Goal: Information Seeking & Learning: Learn about a topic

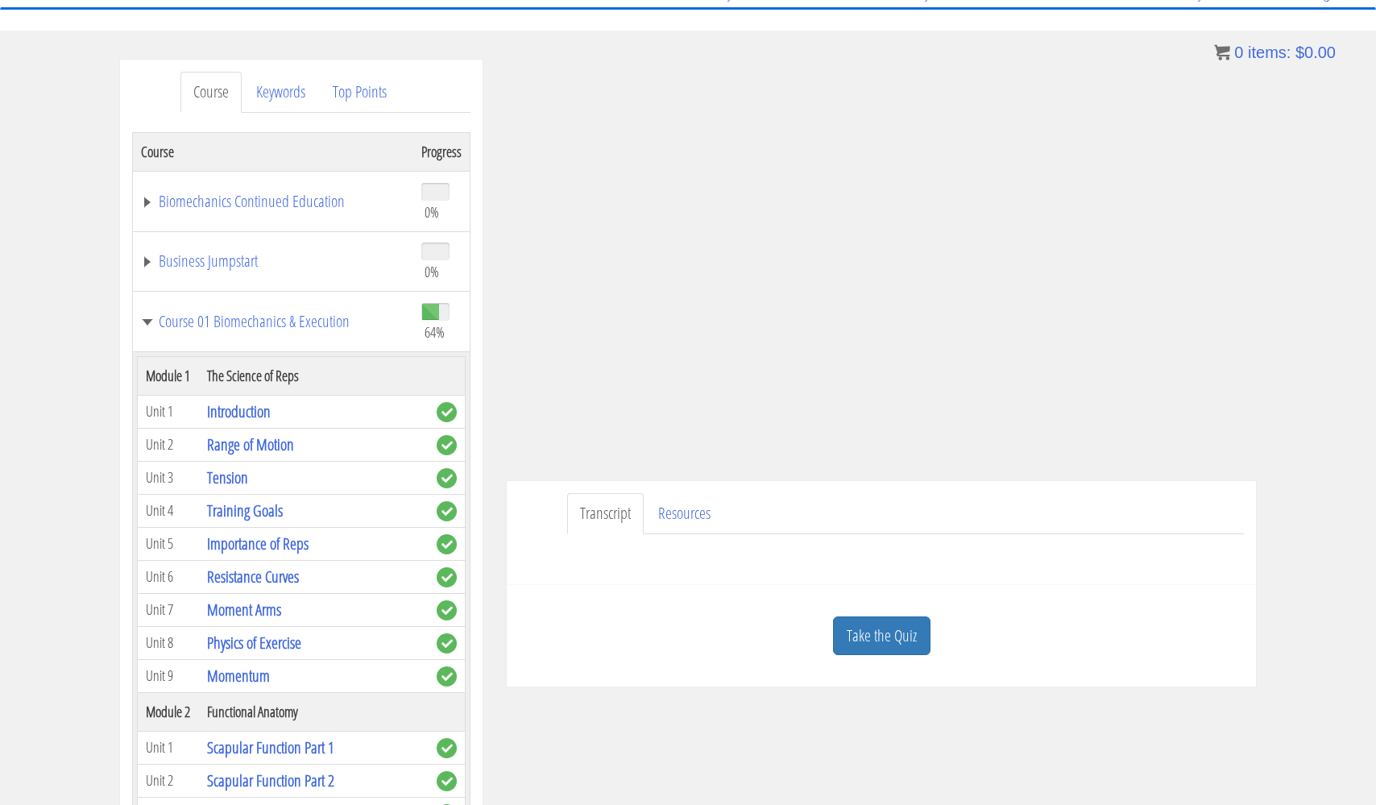
scroll to position [3731, 0]
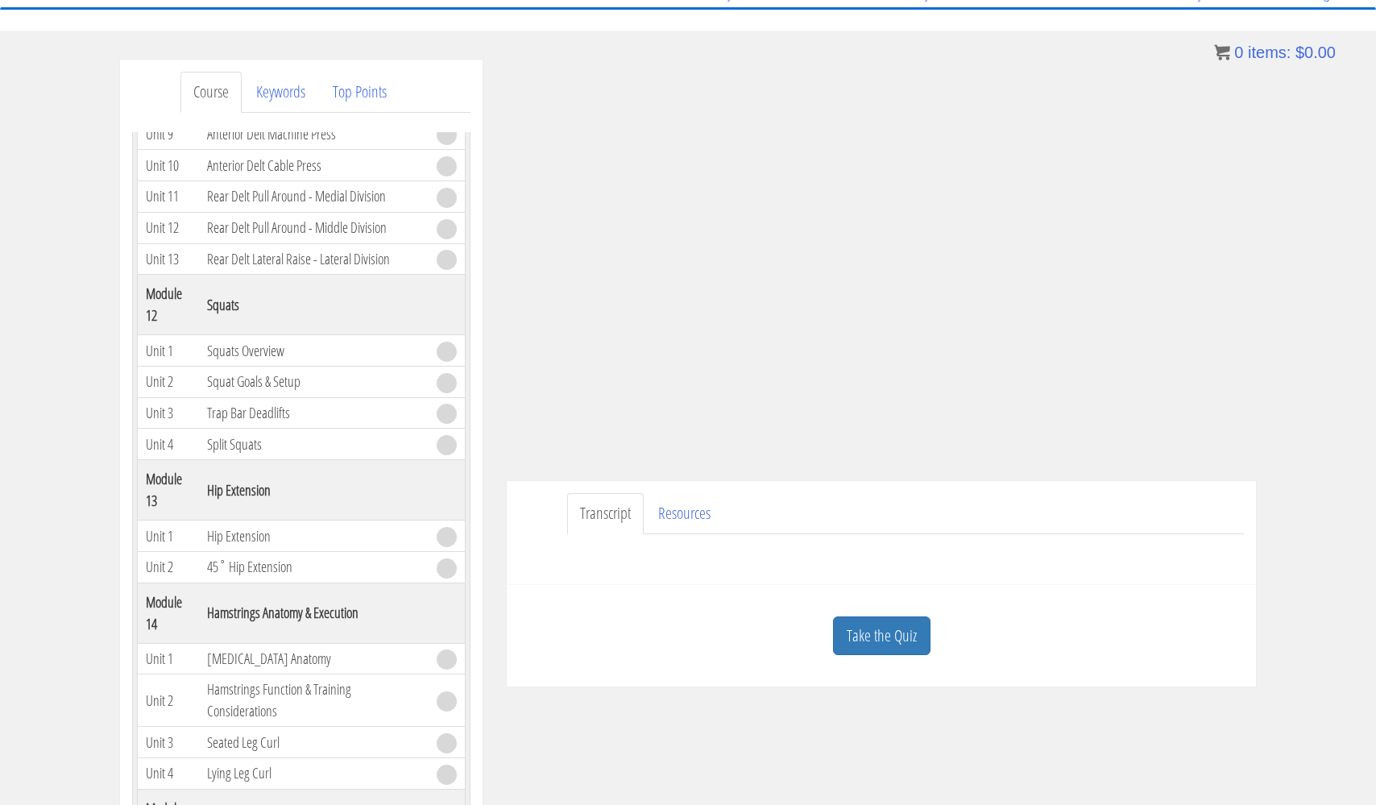
click at [604, 512] on link "Transcript" at bounding box center [605, 513] width 77 height 41
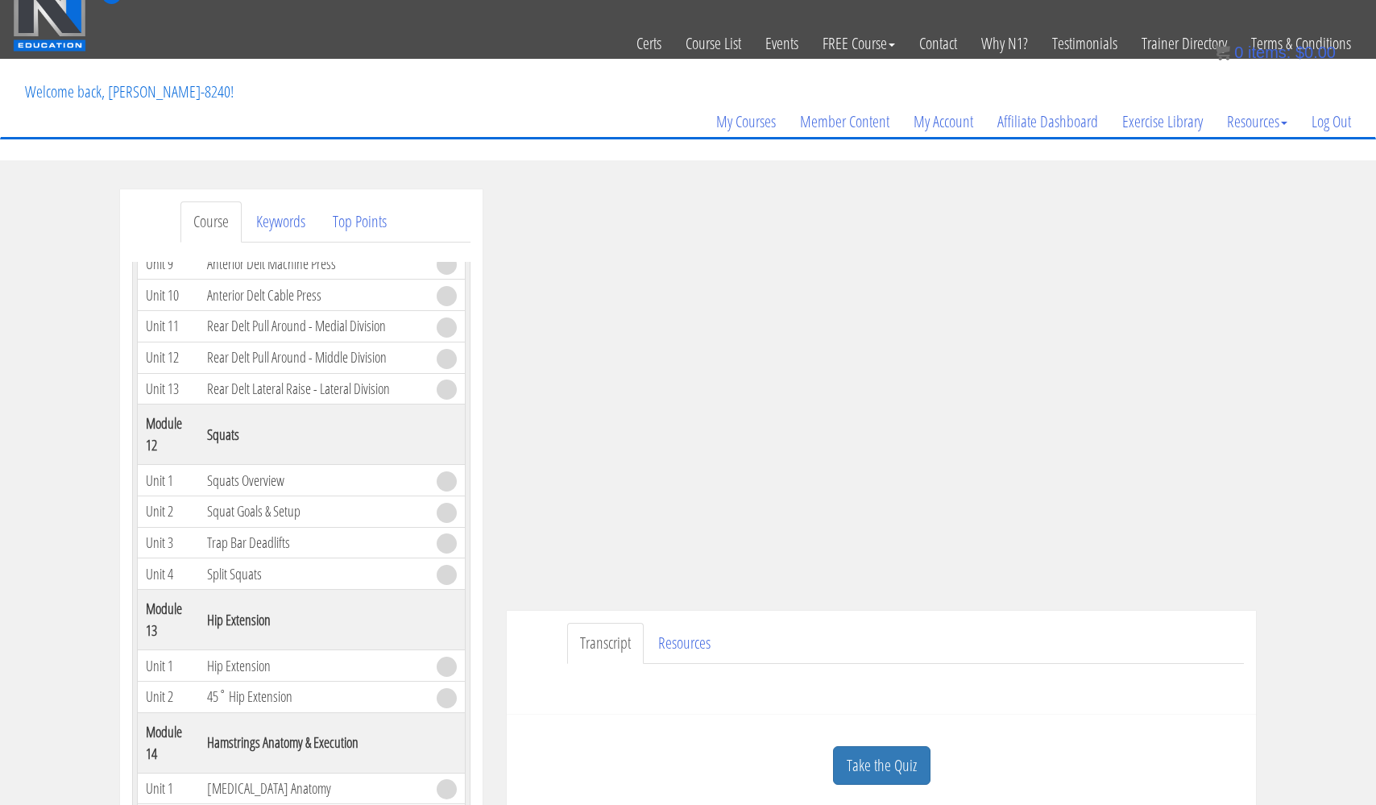
scroll to position [10, 0]
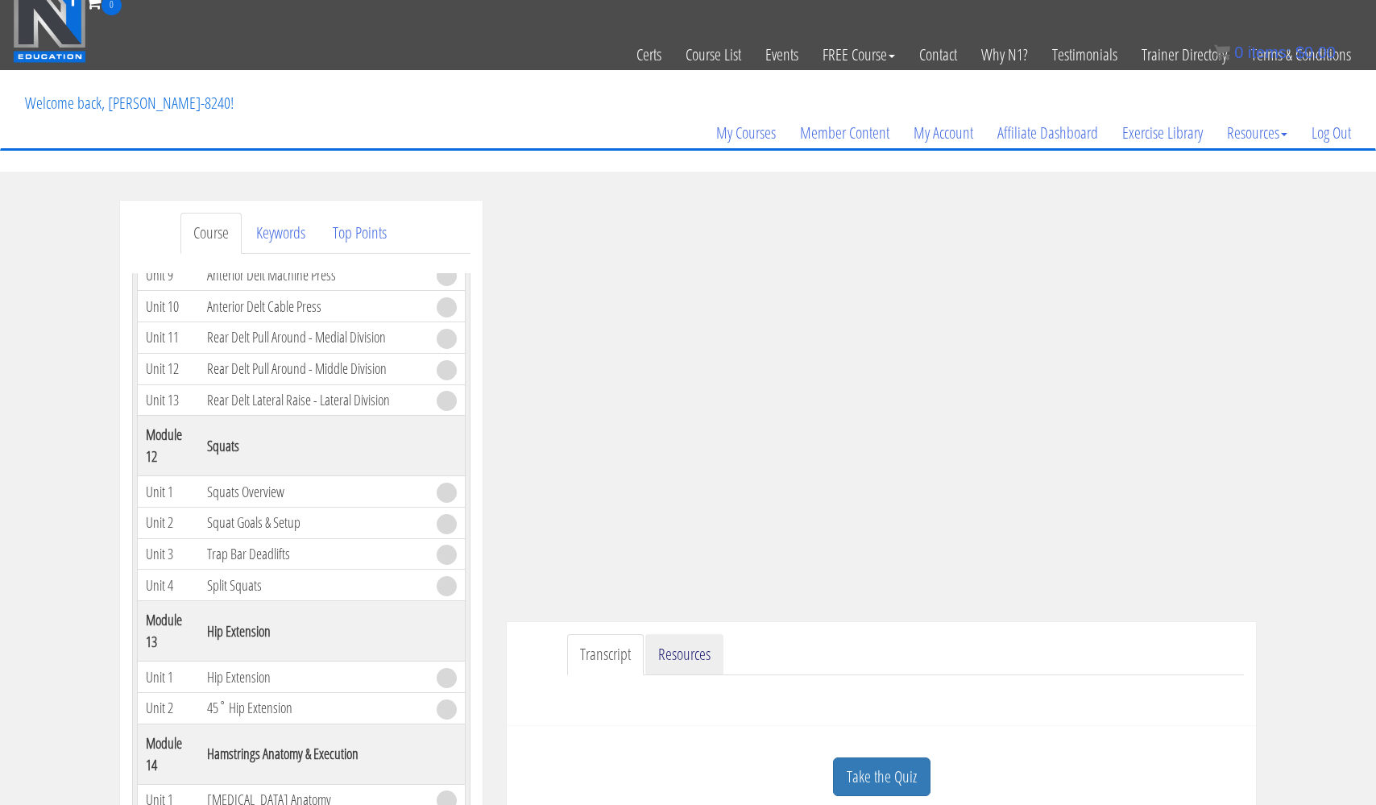
click at [682, 649] on link "Resources" at bounding box center [684, 654] width 78 height 41
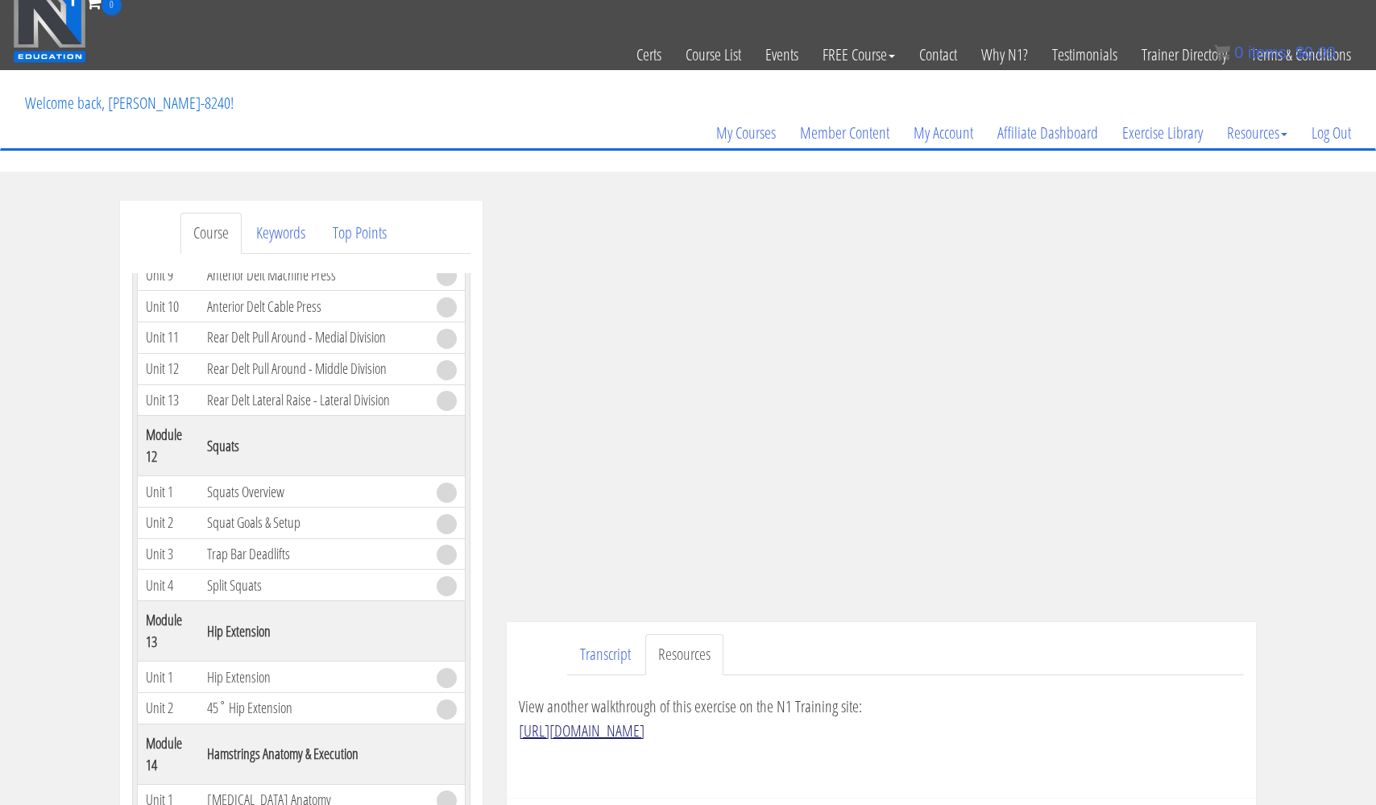
click at [645, 733] on link "https://n1.training/exercises/middle-delt-low-cable-lateral-raise/" at bounding box center [582, 731] width 126 height 22
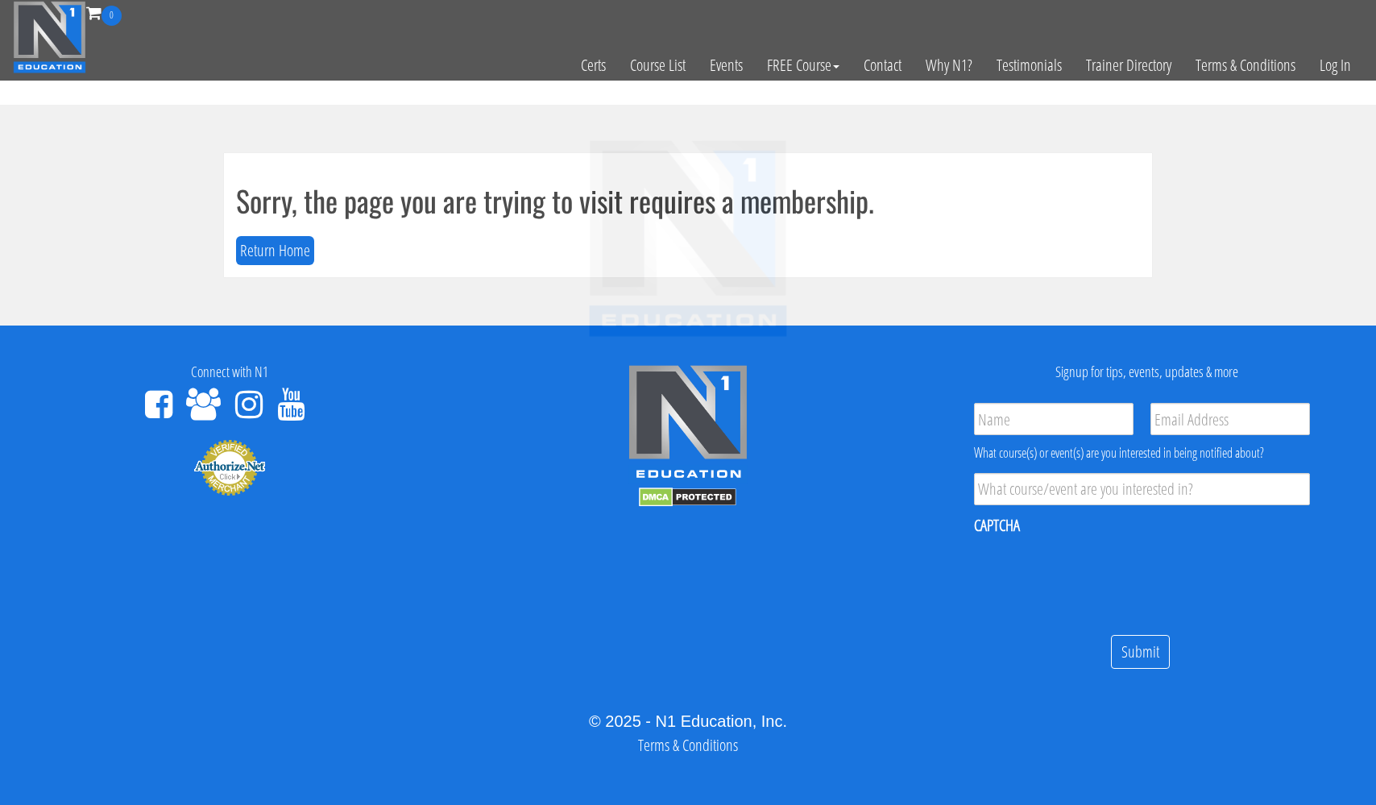
scroll to position [9, 0]
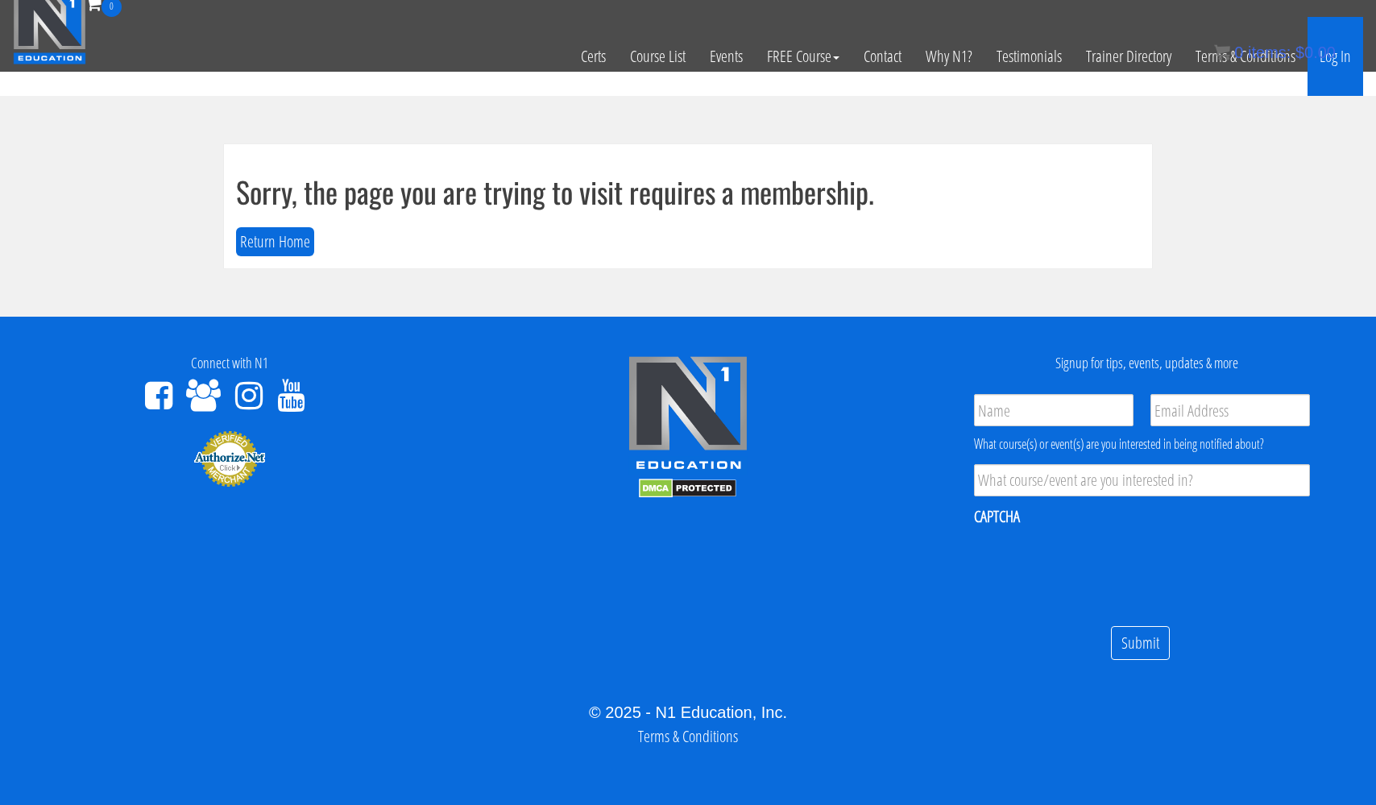
click at [1336, 56] on link "Log In" at bounding box center [1336, 56] width 56 height 79
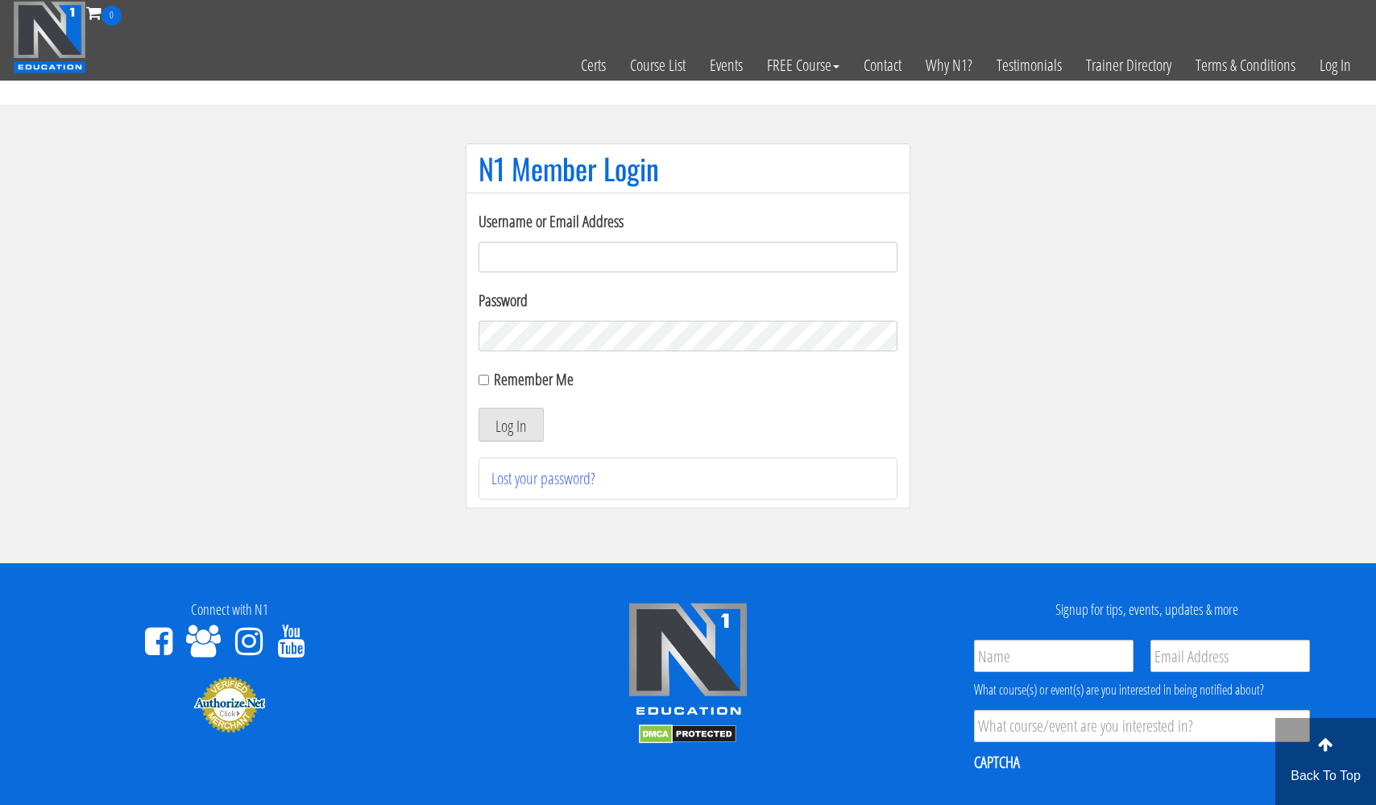
type input "usmcfit93@gmail.com"
click at [511, 425] on button "Log In" at bounding box center [511, 425] width 65 height 34
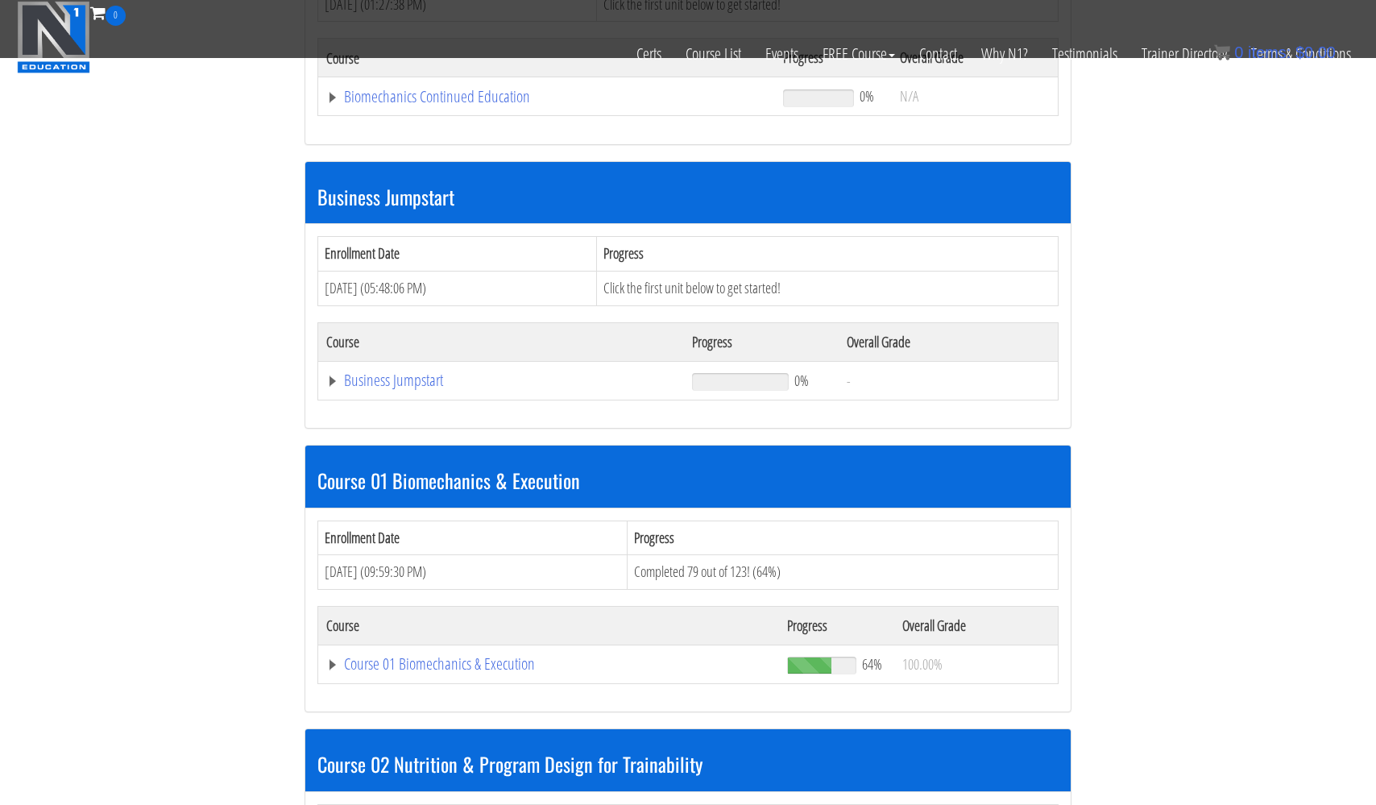
scroll to position [379, 0]
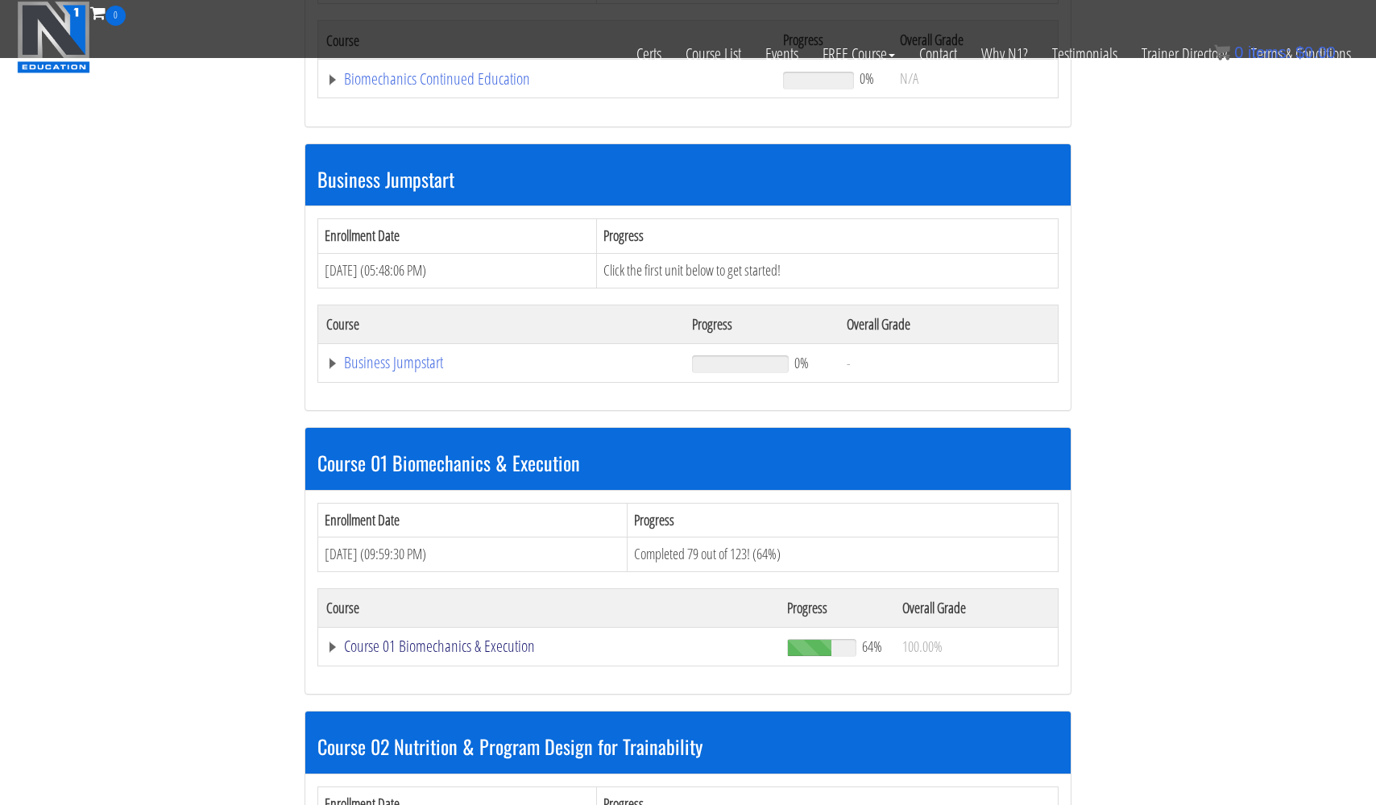
click at [475, 87] on link "Course 01 Biomechanics & Execution" at bounding box center [546, 79] width 441 height 16
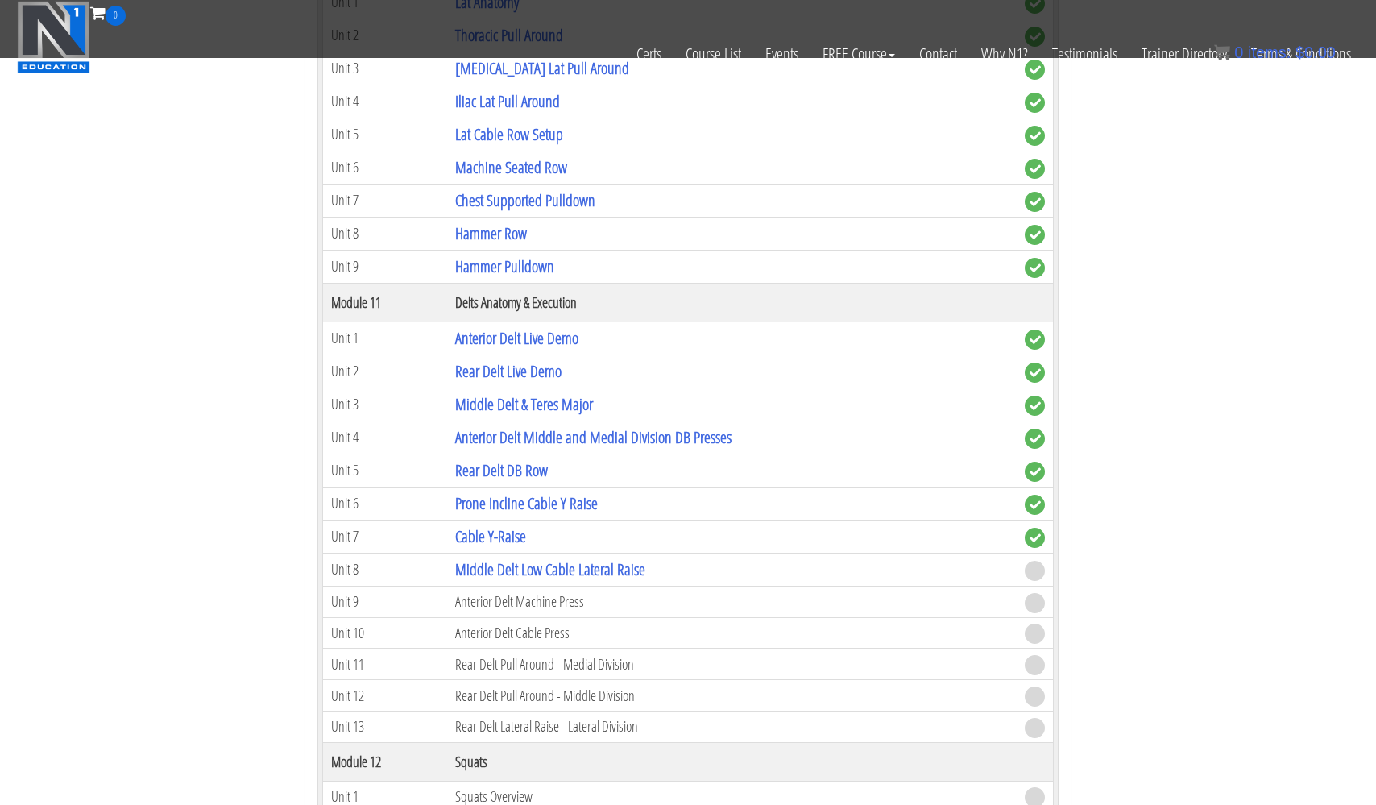
scroll to position [3447, 0]
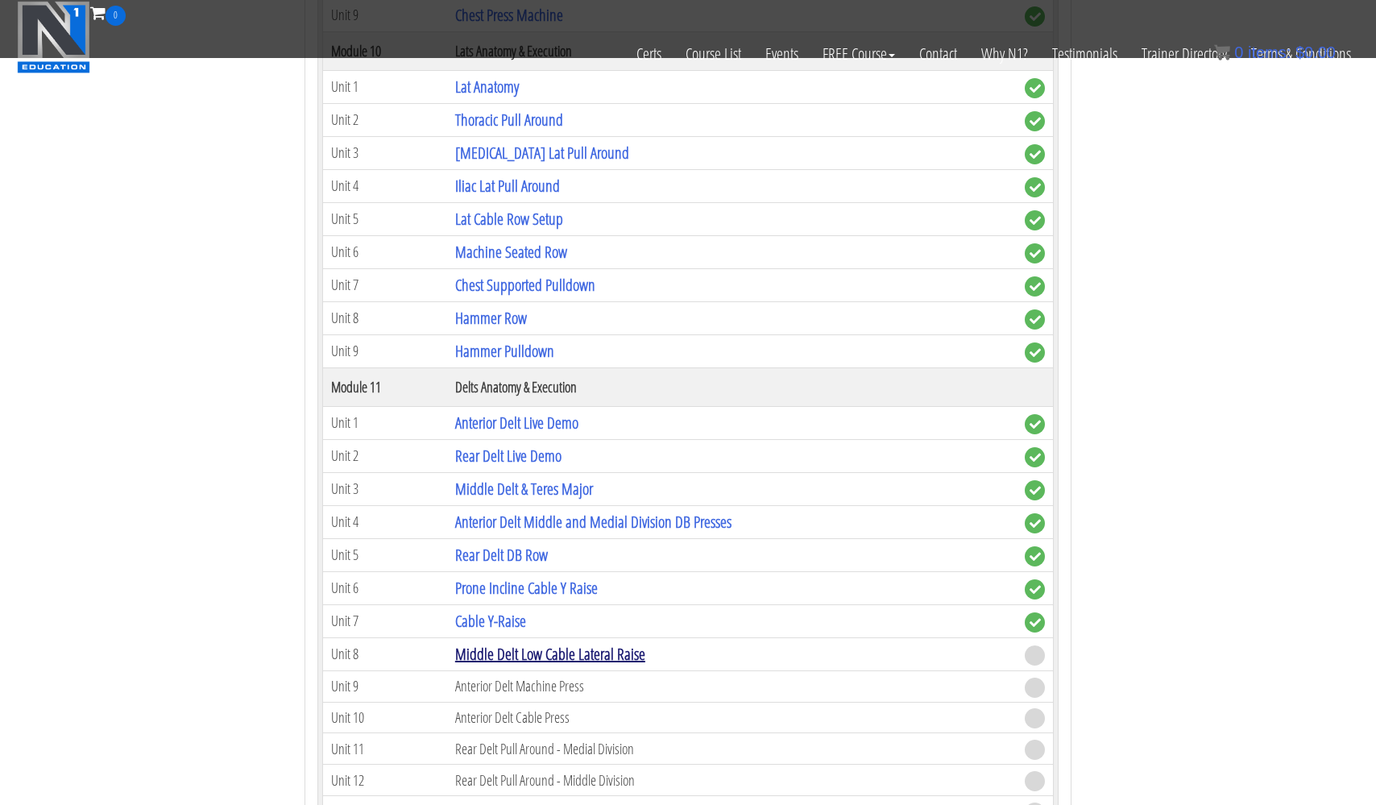
click at [497, 648] on link "Middle Delt Low Cable Lateral Raise" at bounding box center [550, 654] width 190 height 22
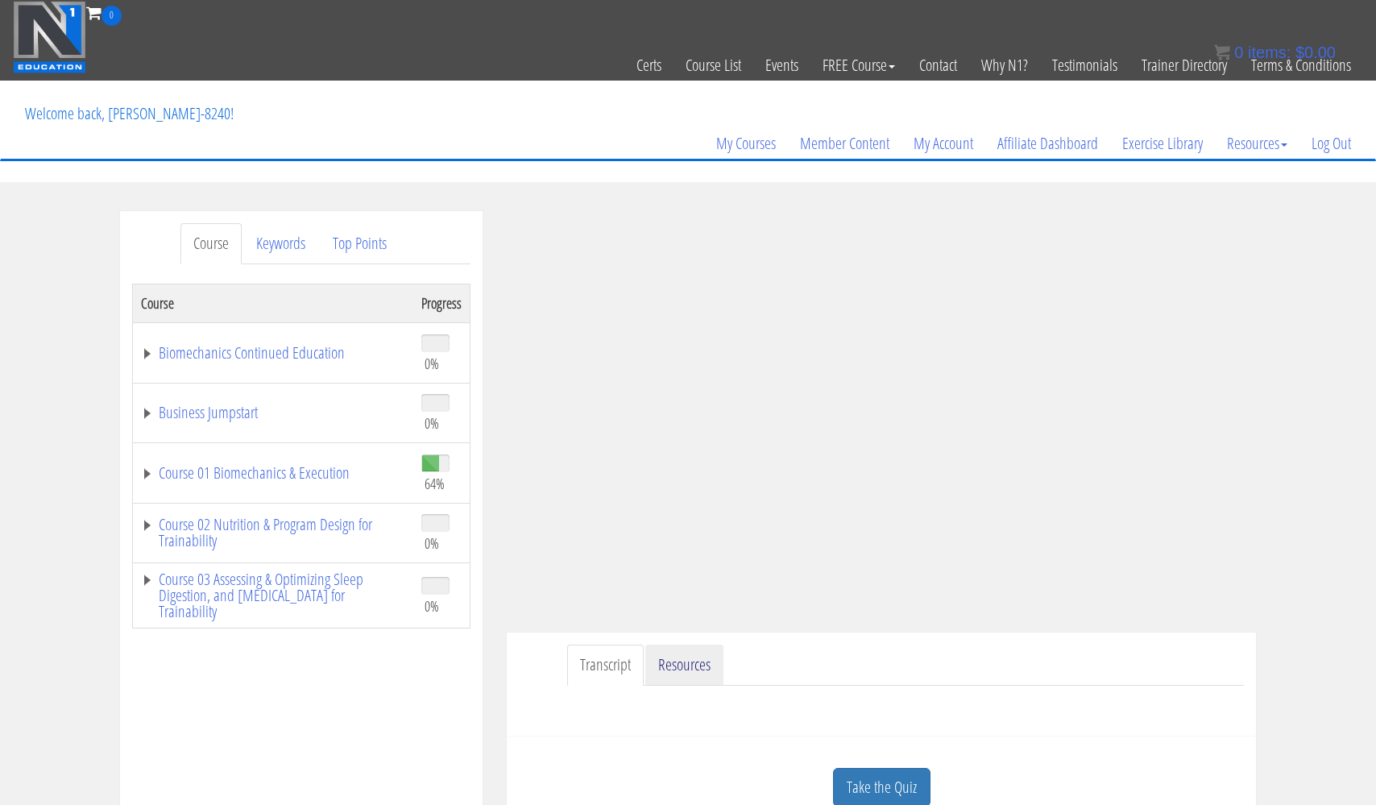
click at [686, 660] on link "Resources" at bounding box center [684, 665] width 78 height 41
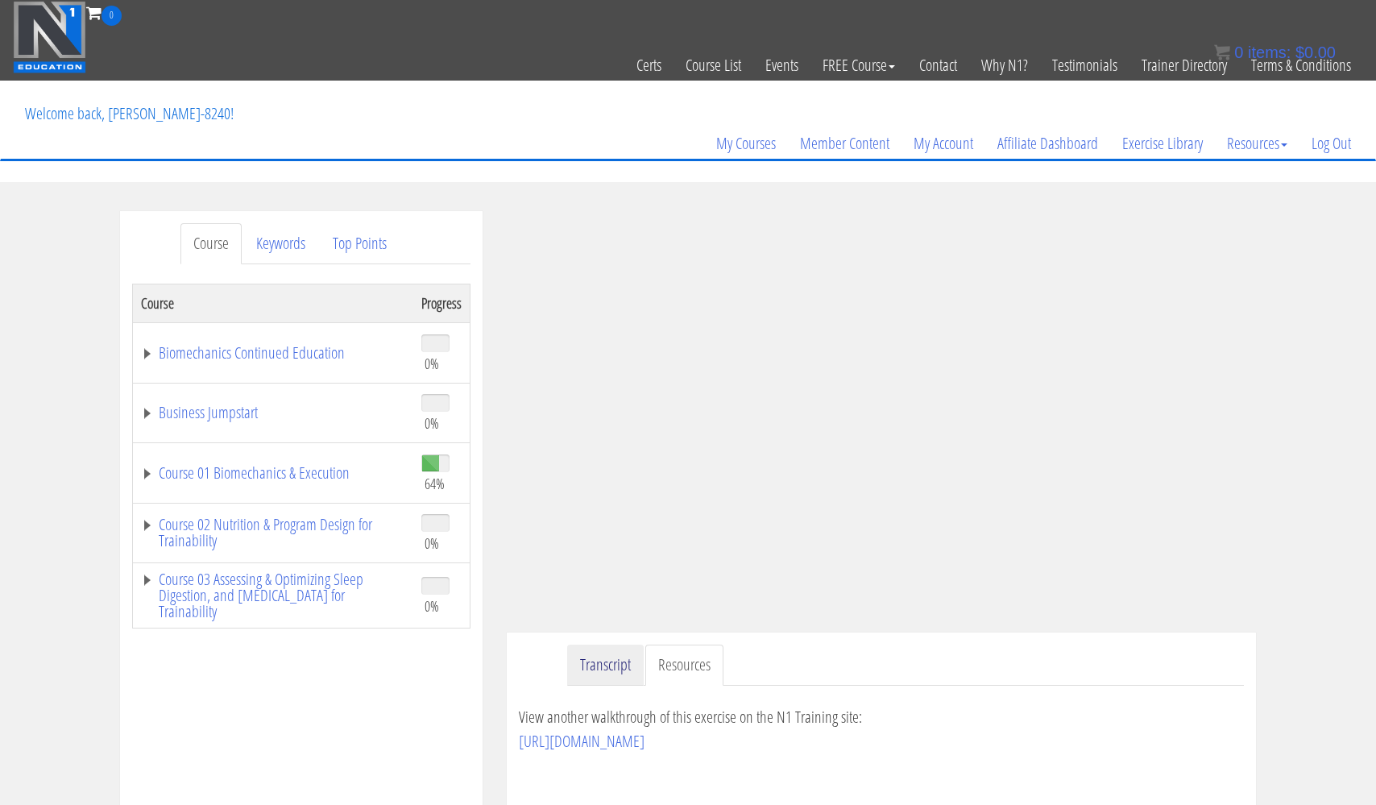
click at [610, 665] on link "Transcript" at bounding box center [605, 665] width 77 height 41
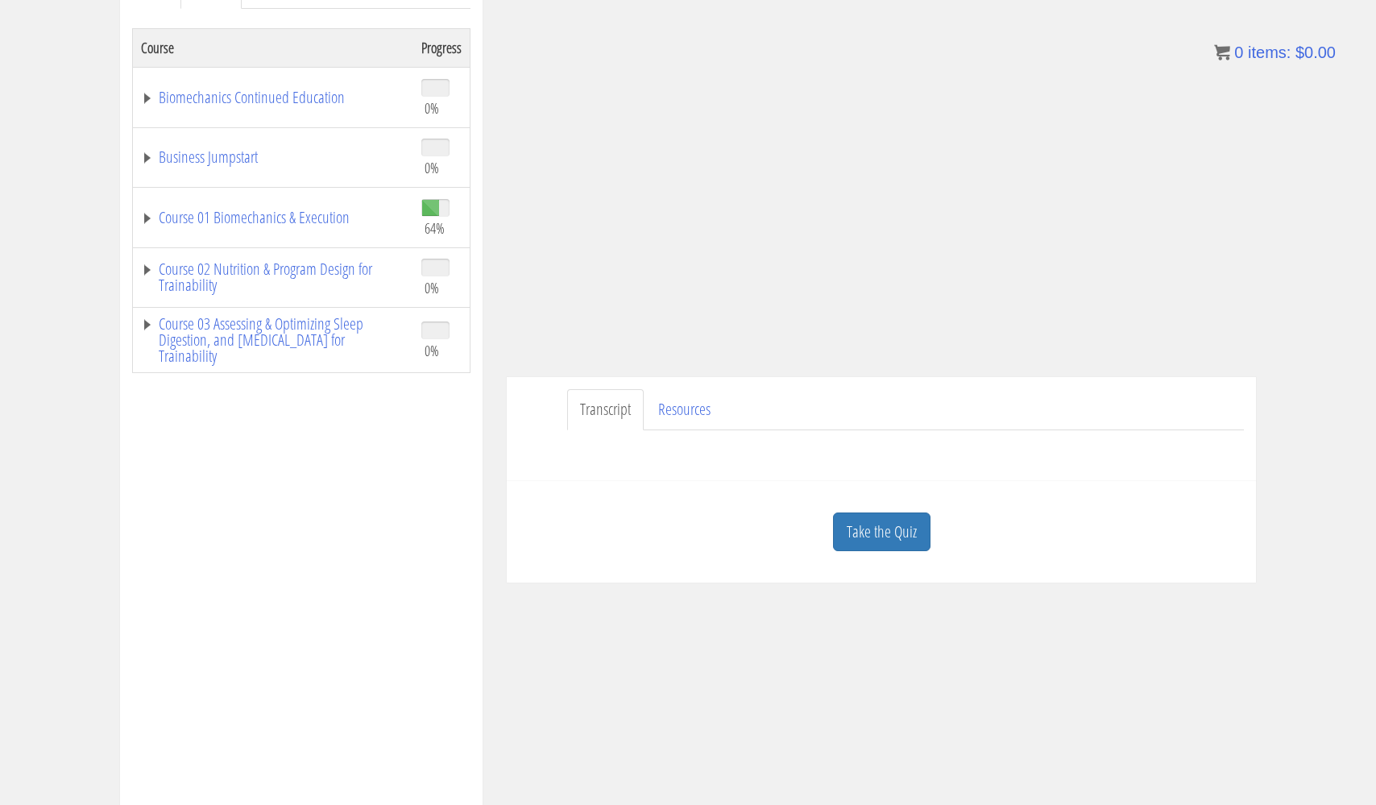
scroll to position [280, 0]
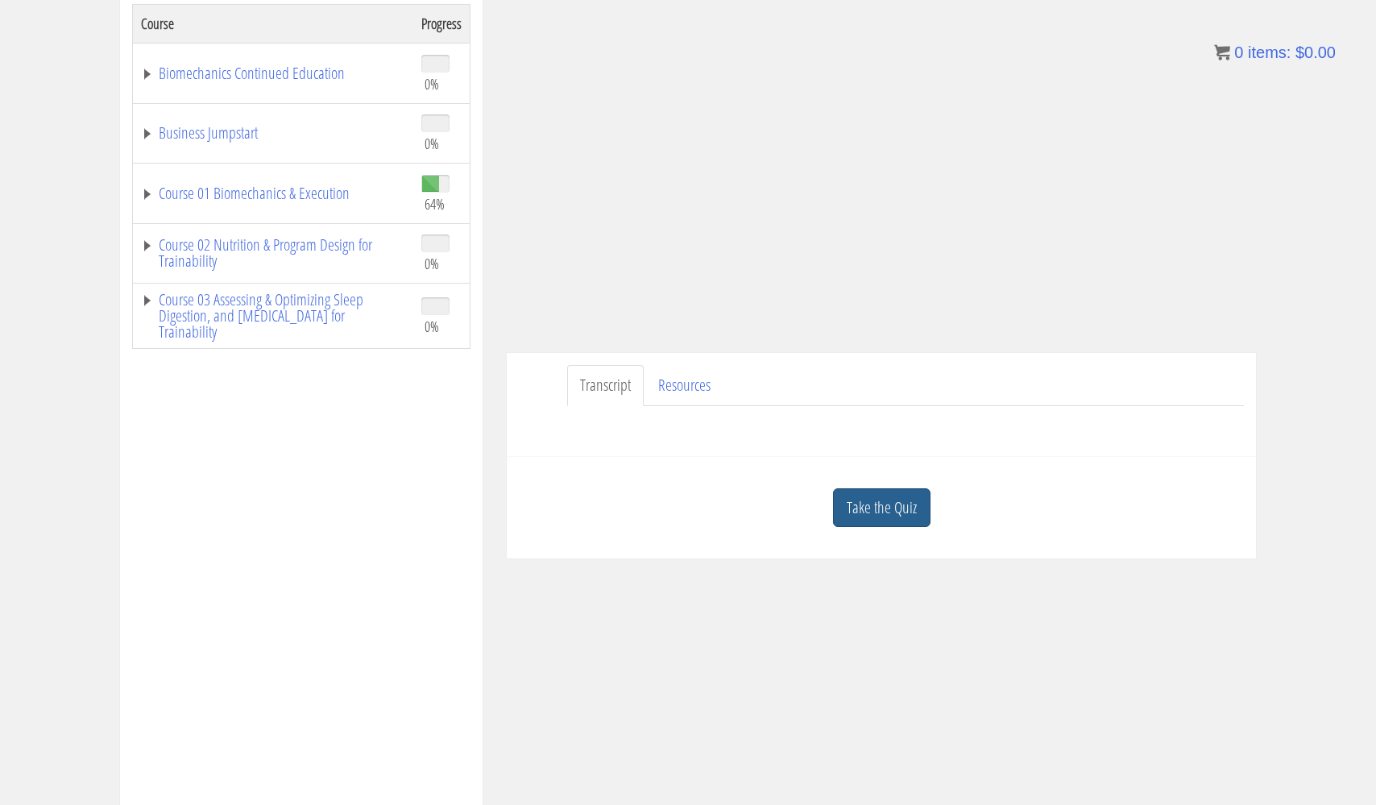
click at [885, 507] on link "Take the Quiz" at bounding box center [881, 507] width 97 height 39
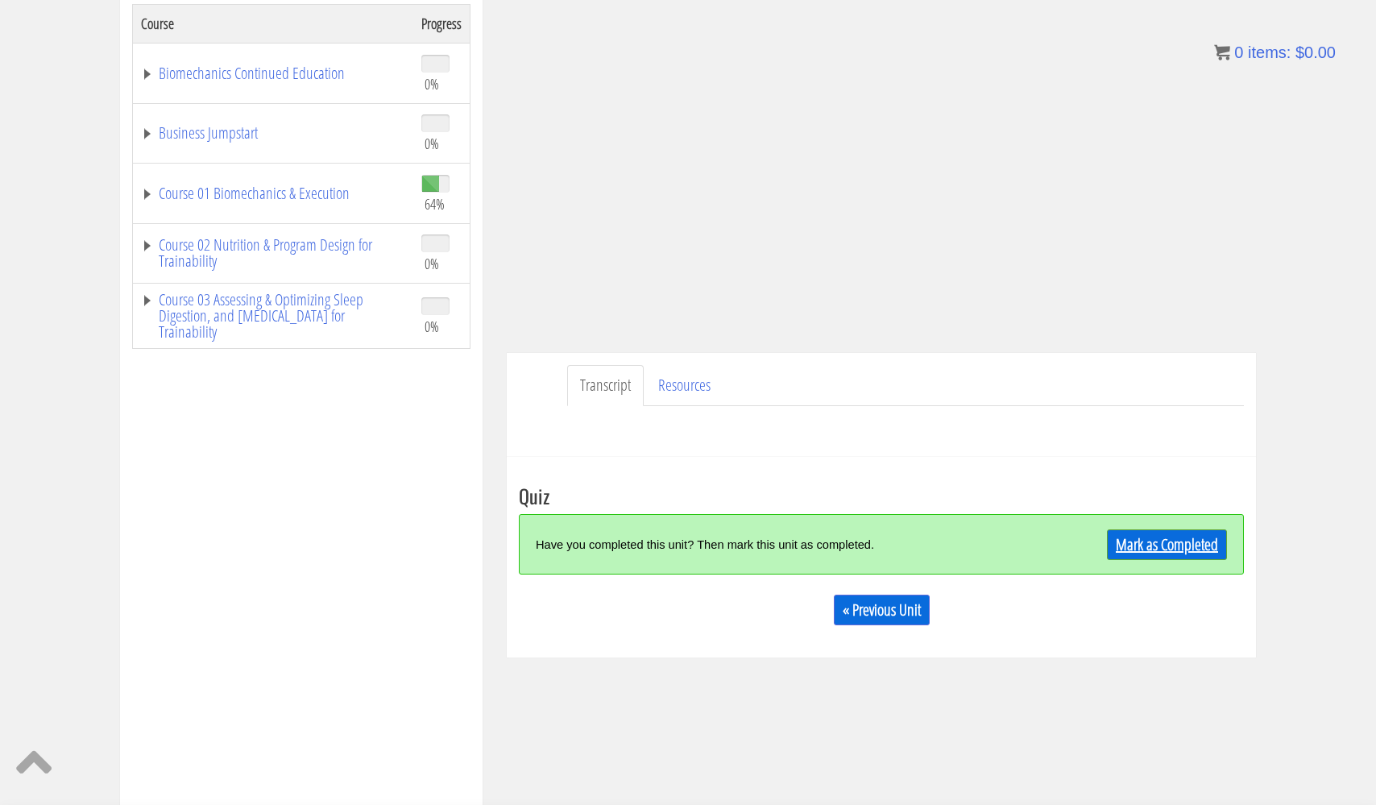
click at [1168, 542] on link "Mark as Completed" at bounding box center [1167, 544] width 120 height 31
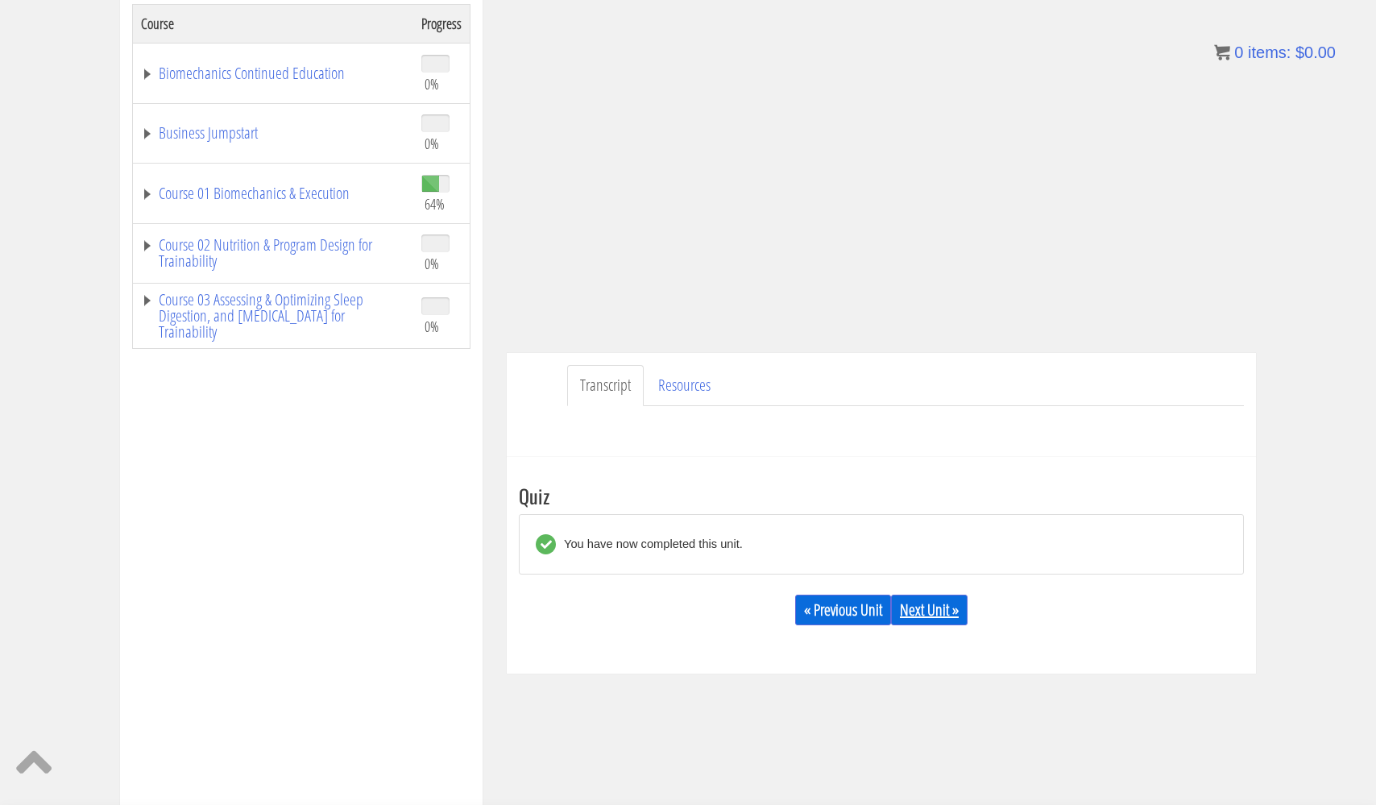
click at [943, 611] on link "Next Unit »" at bounding box center [929, 610] width 77 height 31
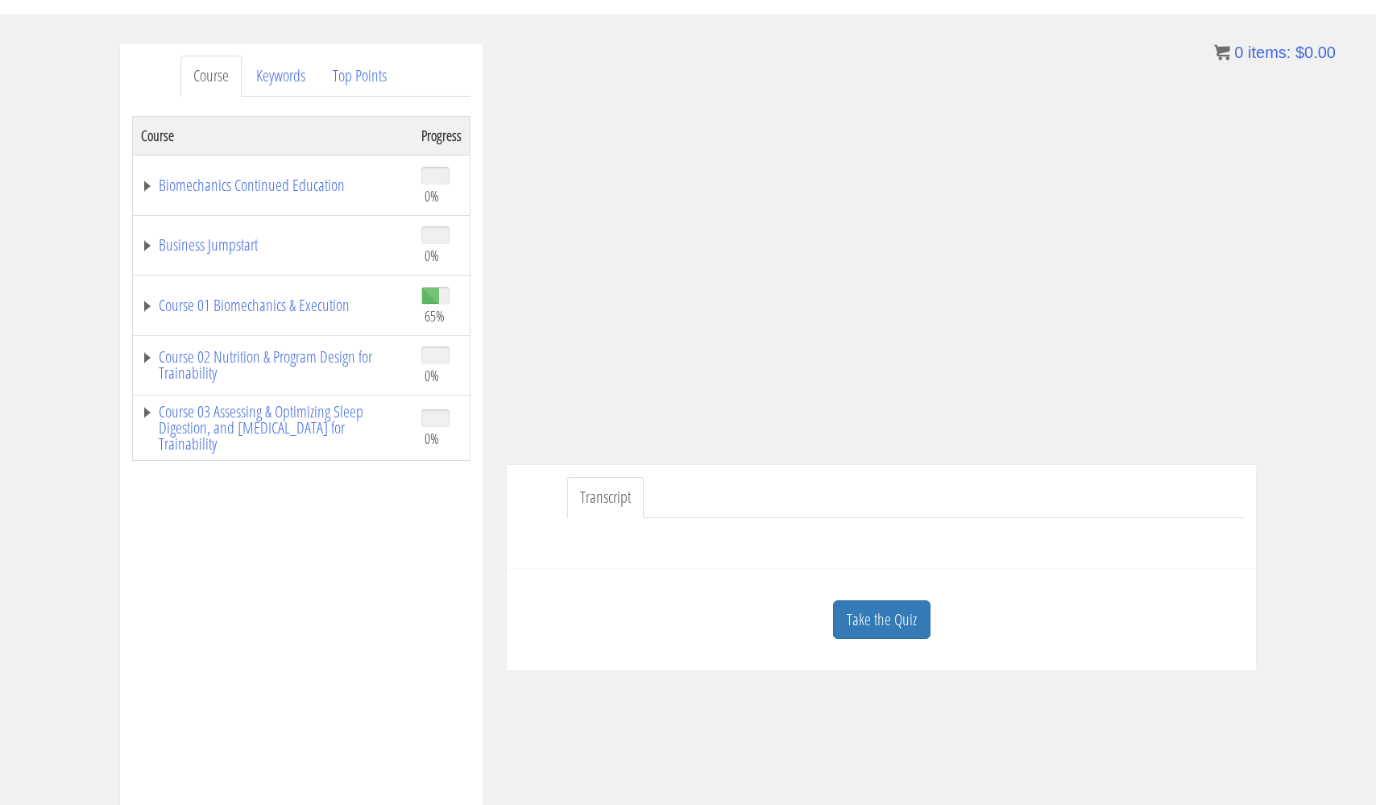
scroll to position [172, 0]
click at [895, 615] on link "Take the Quiz" at bounding box center [881, 615] width 97 height 39
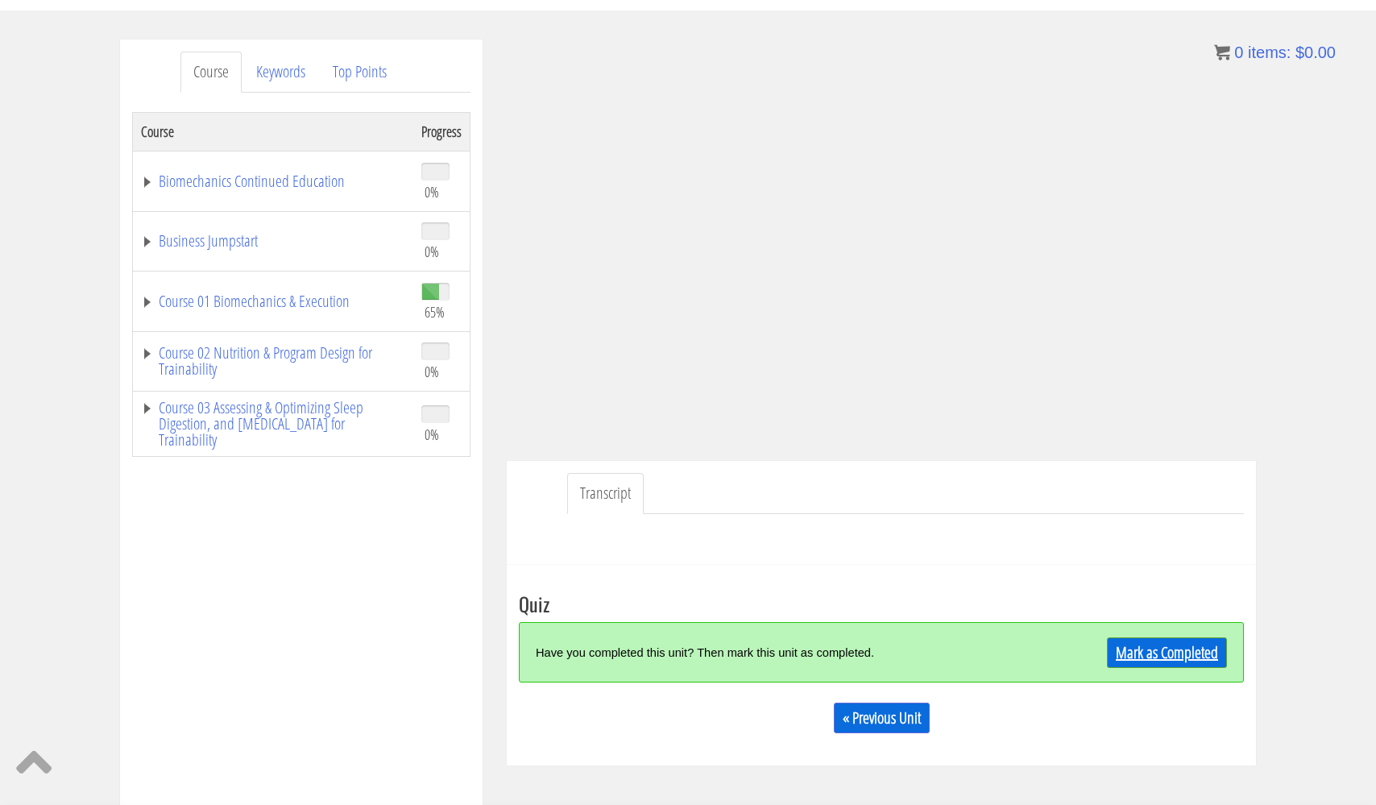
click at [1151, 642] on link "Mark as Completed" at bounding box center [1167, 652] width 120 height 31
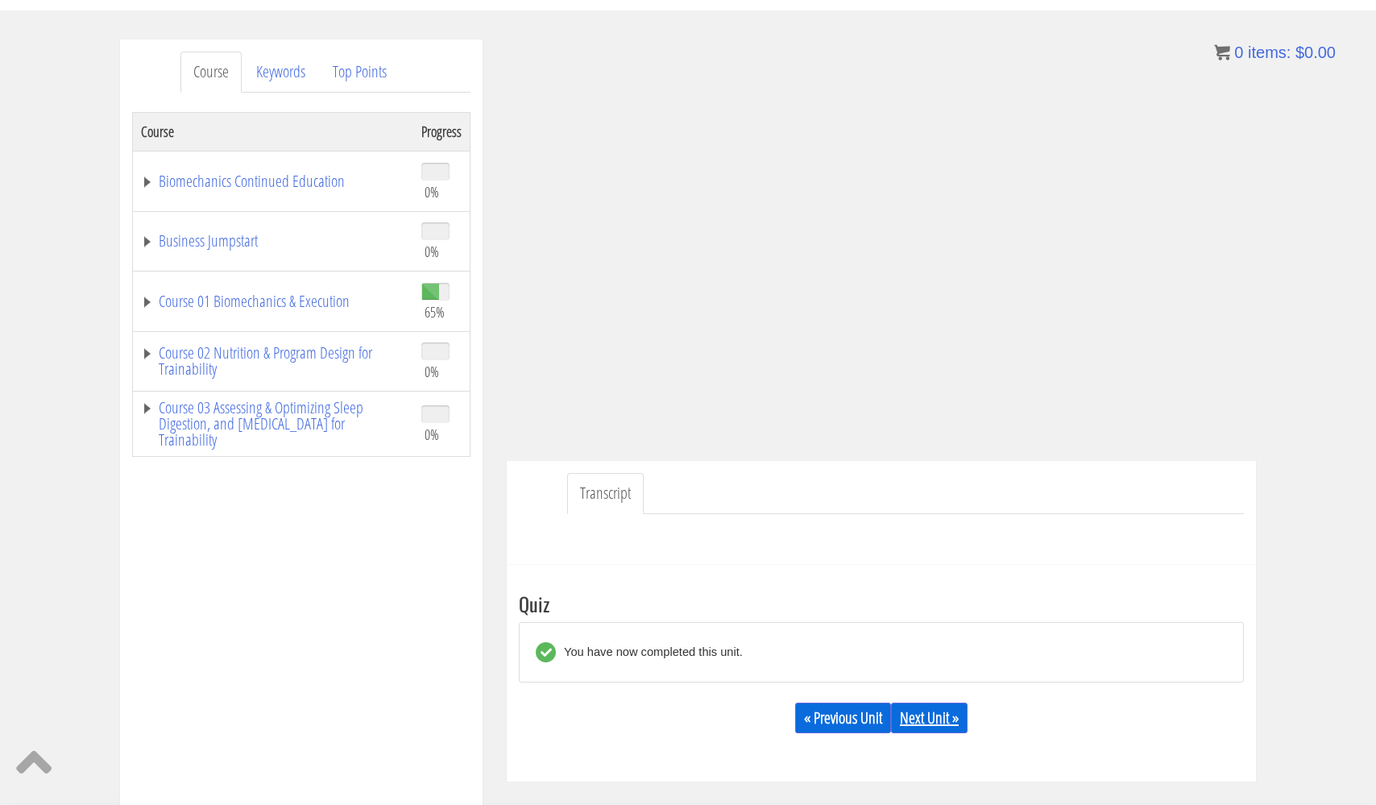
click at [937, 715] on link "Next Unit »" at bounding box center [929, 718] width 77 height 31
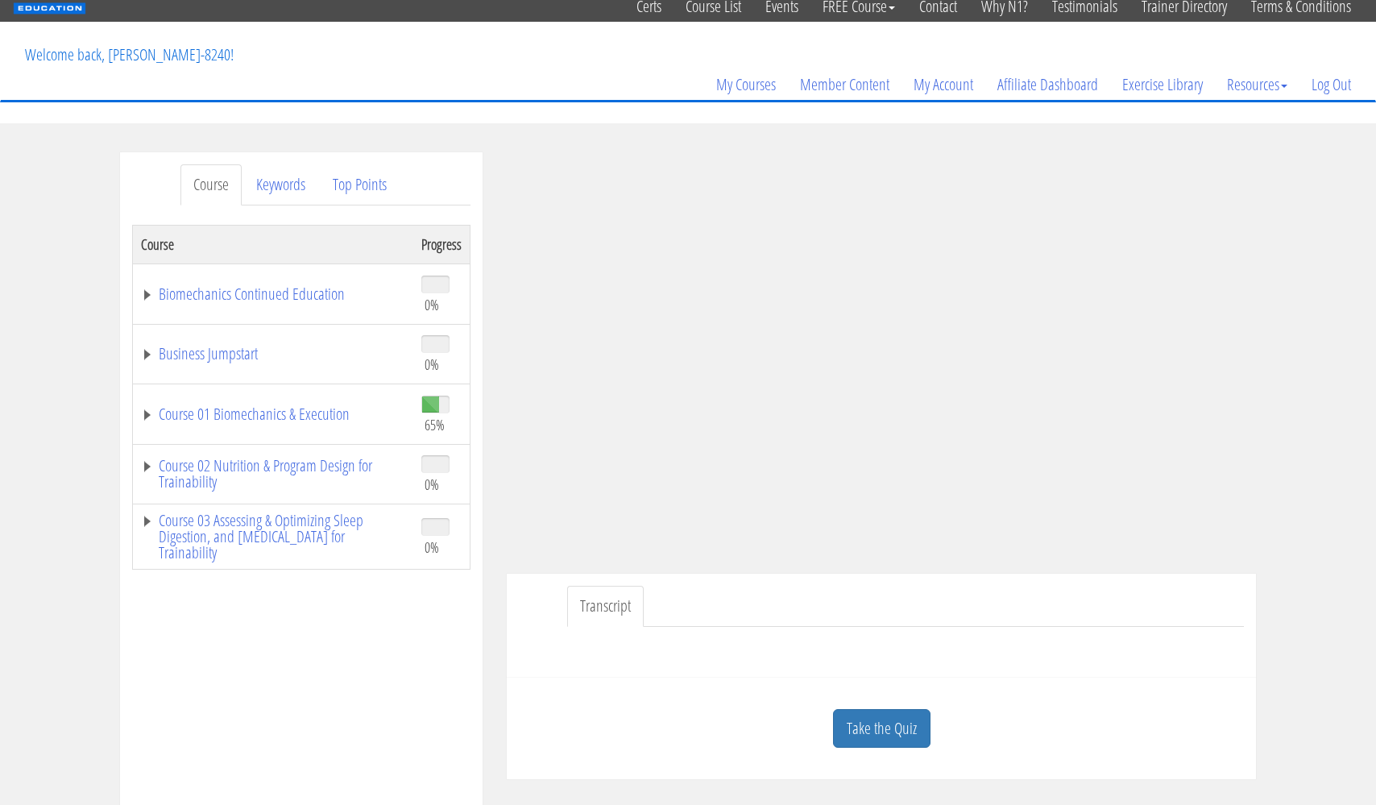
scroll to position [96, 0]
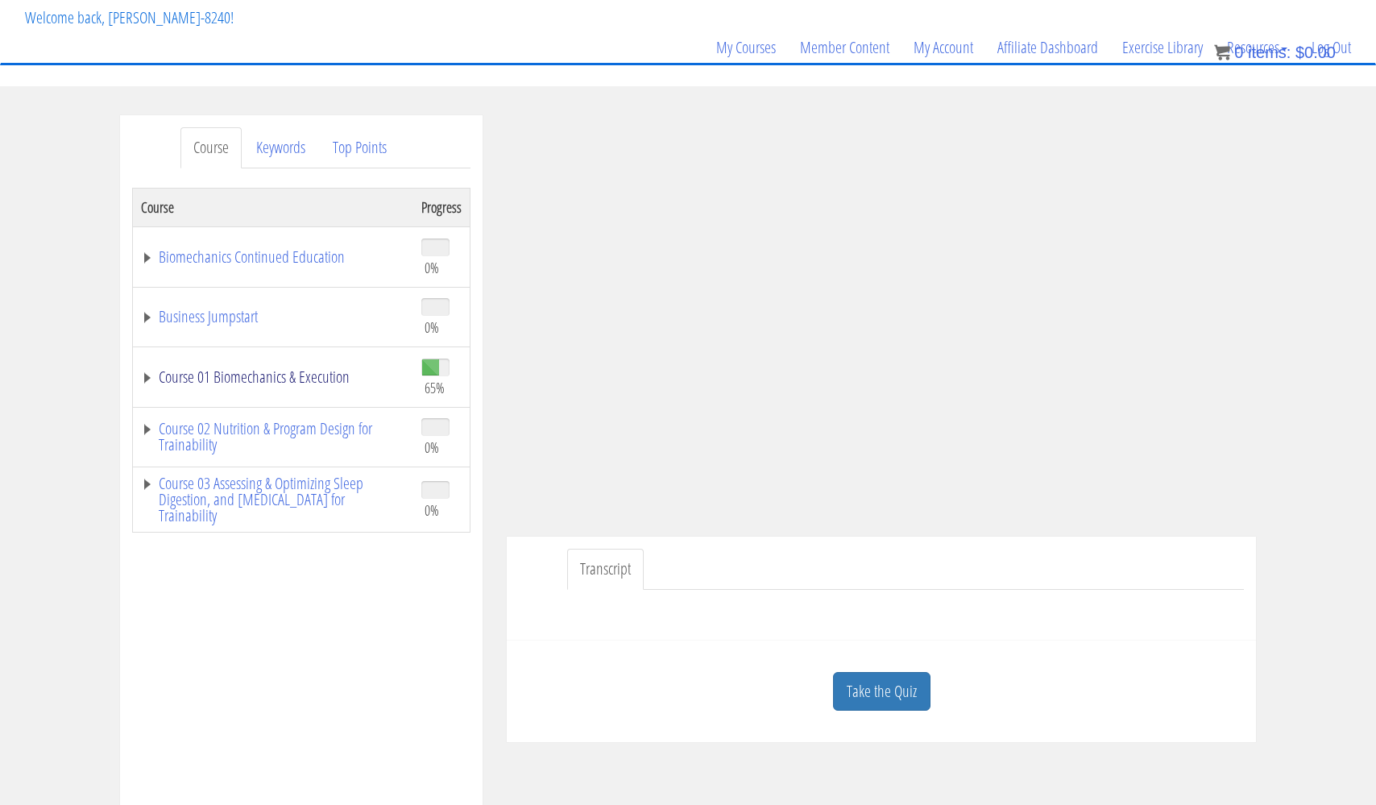
click at [158, 374] on link "Course 01 Biomechanics & Execution" at bounding box center [273, 377] width 264 height 16
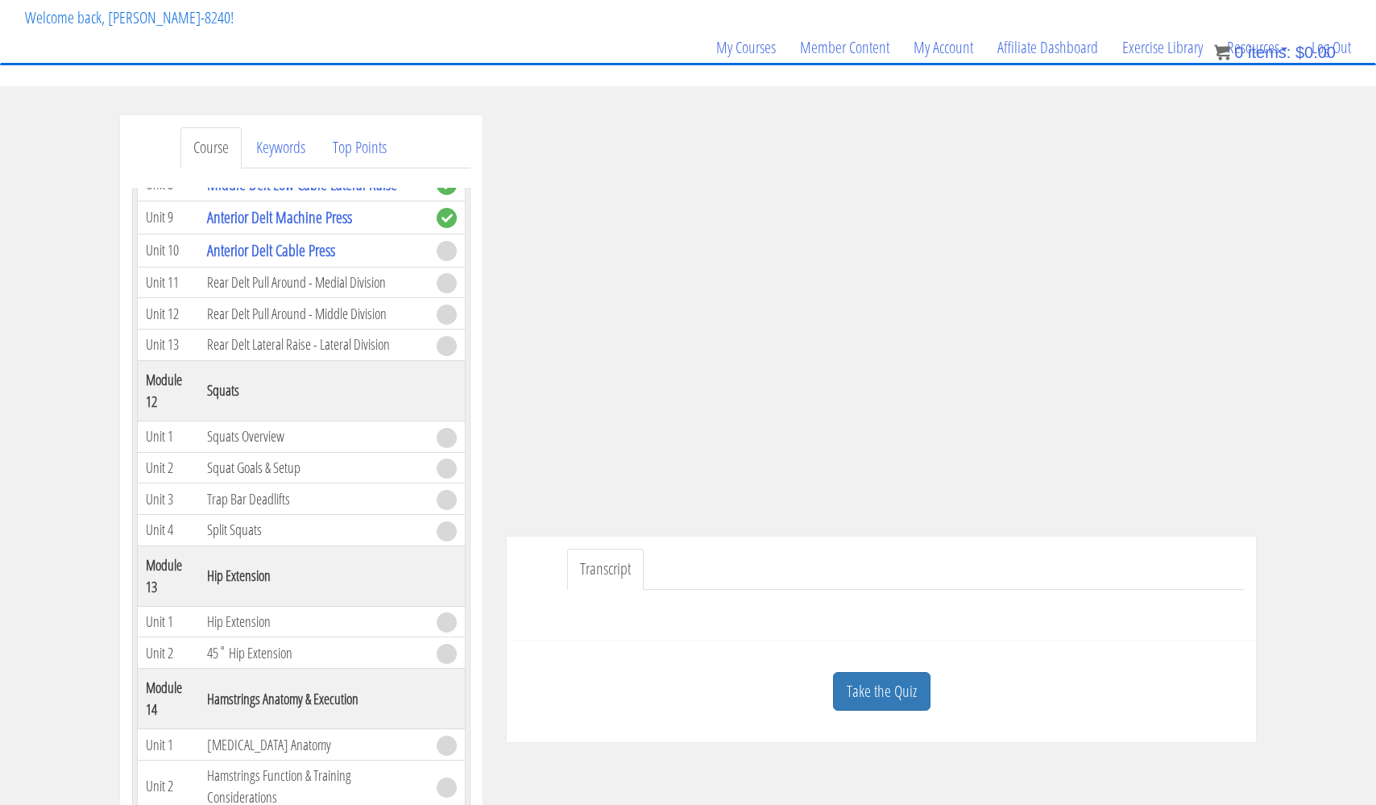
scroll to position [3723, 0]
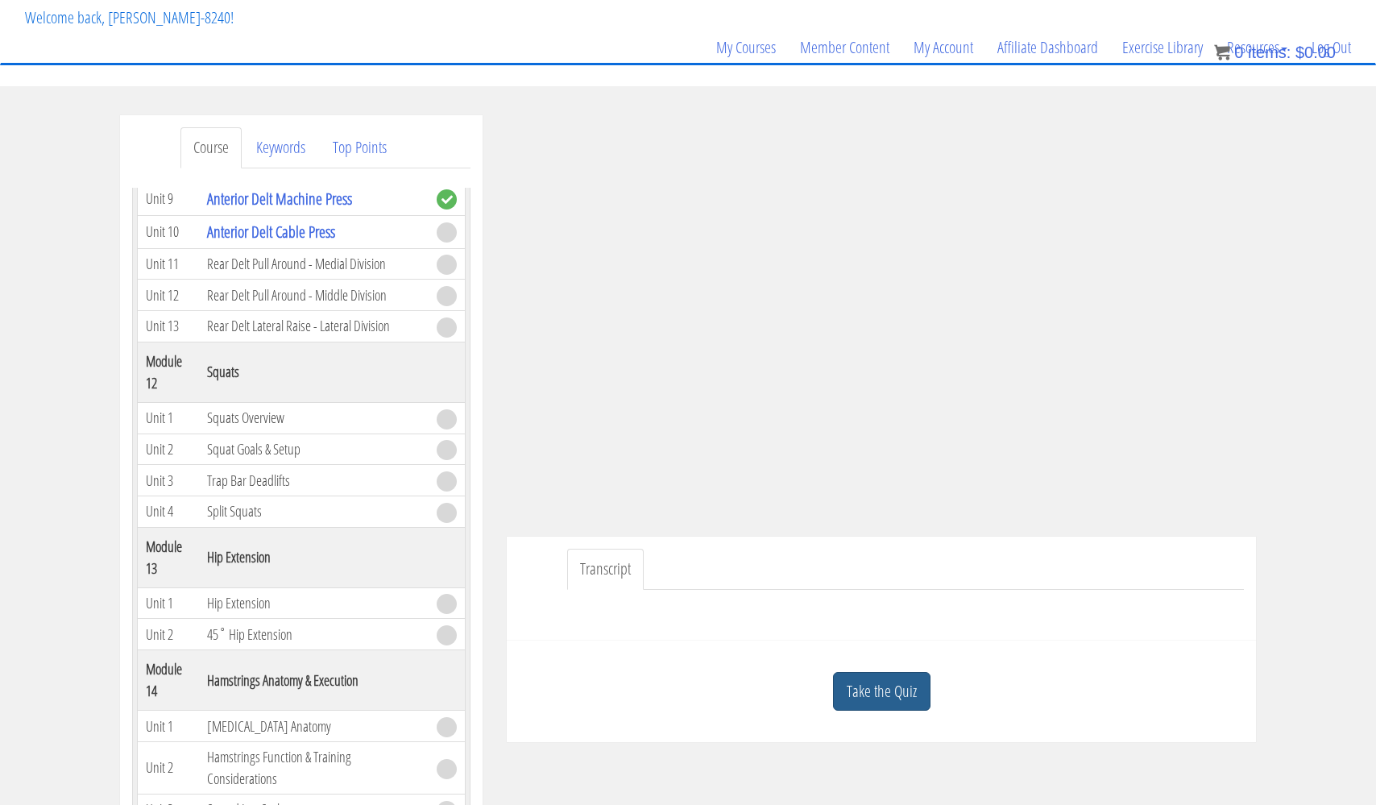
click at [897, 696] on link "Take the Quiz" at bounding box center [881, 691] width 97 height 39
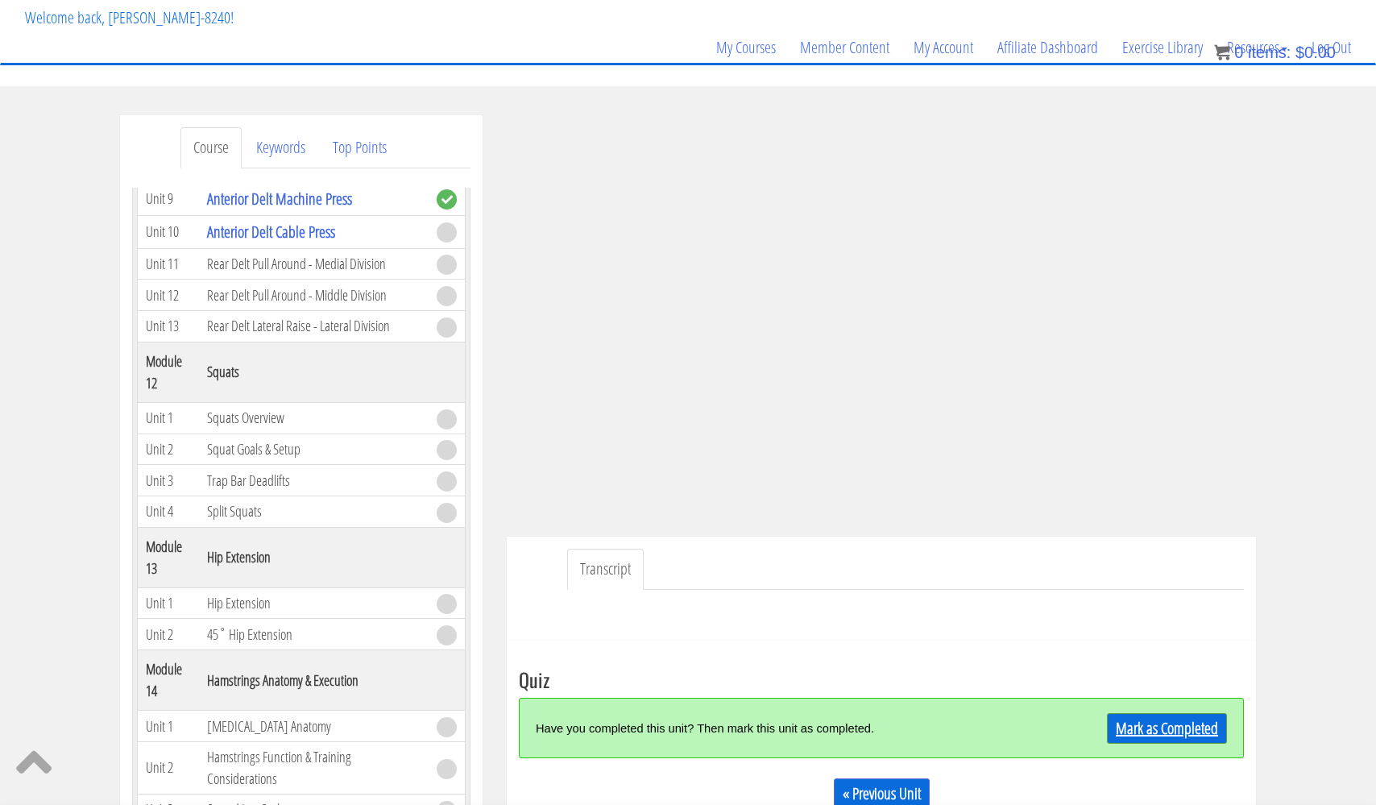
click at [1139, 724] on link "Mark as Completed" at bounding box center [1167, 728] width 120 height 31
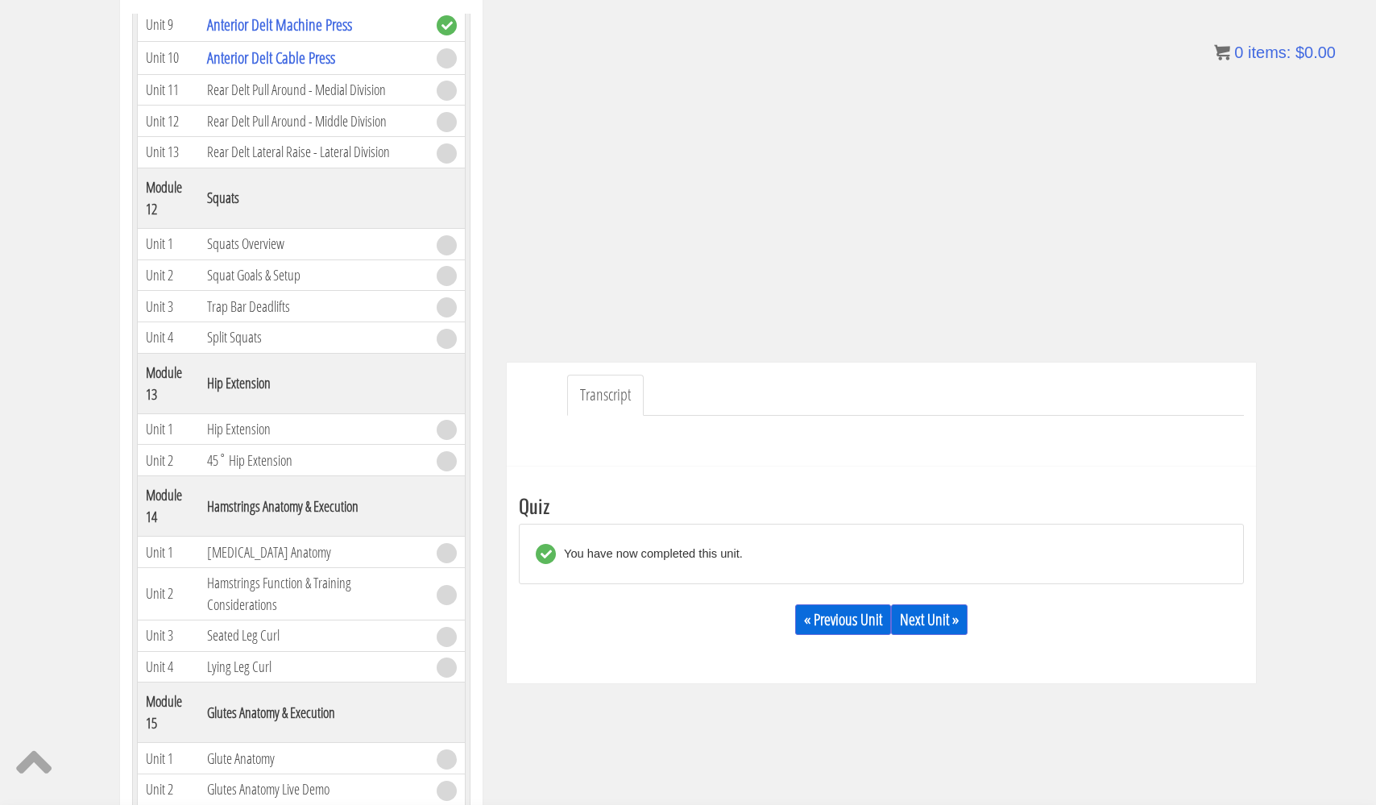
scroll to position [267, 0]
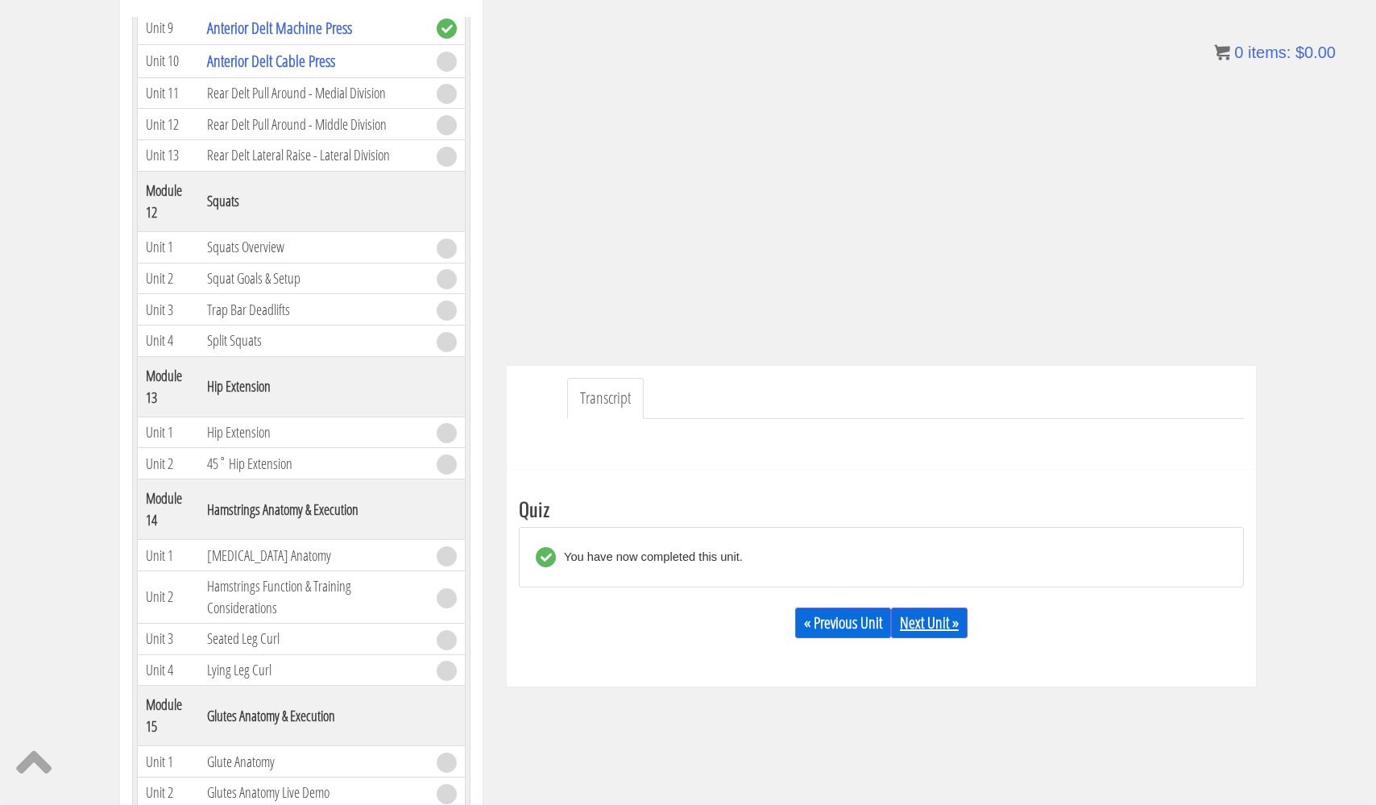
click at [932, 618] on link "Next Unit »" at bounding box center [929, 623] width 77 height 31
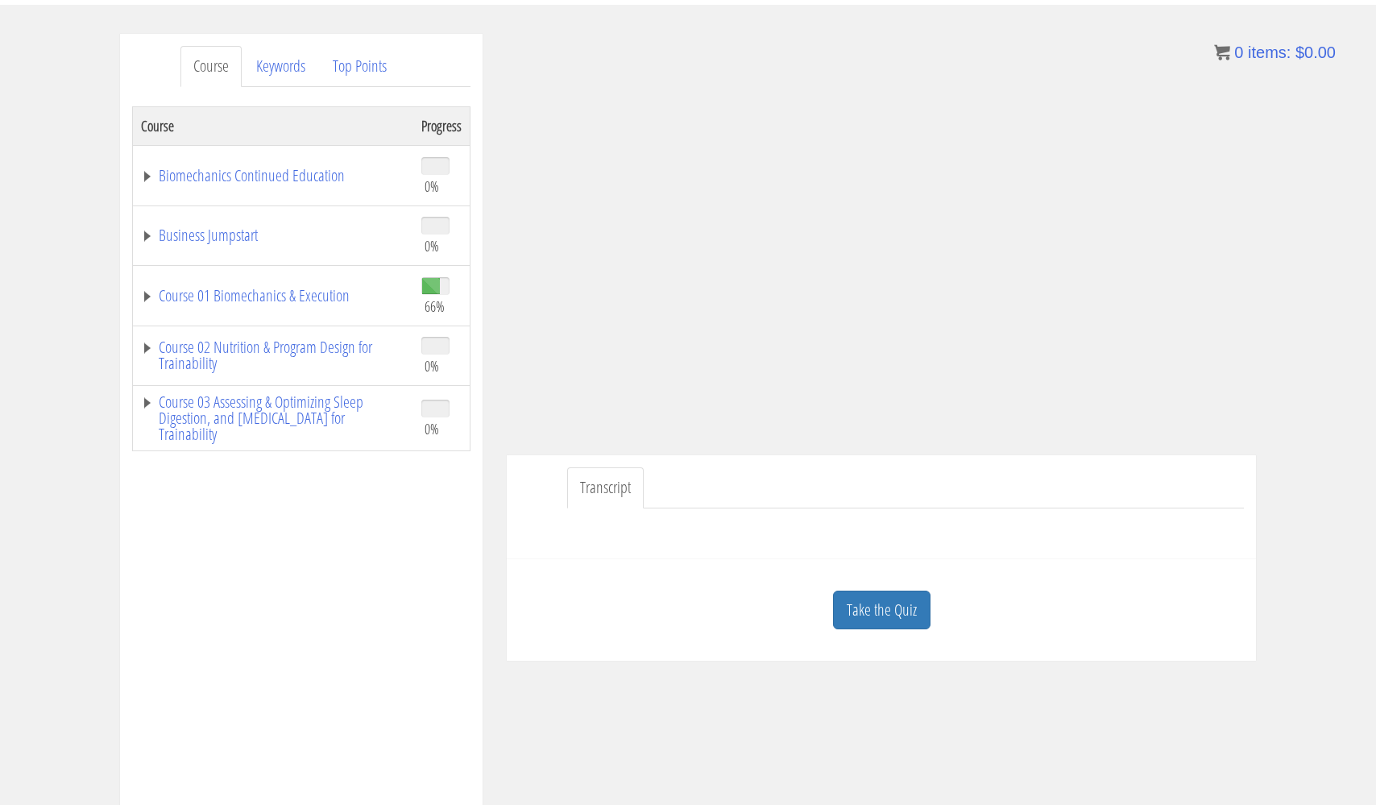
scroll to position [162, 0]
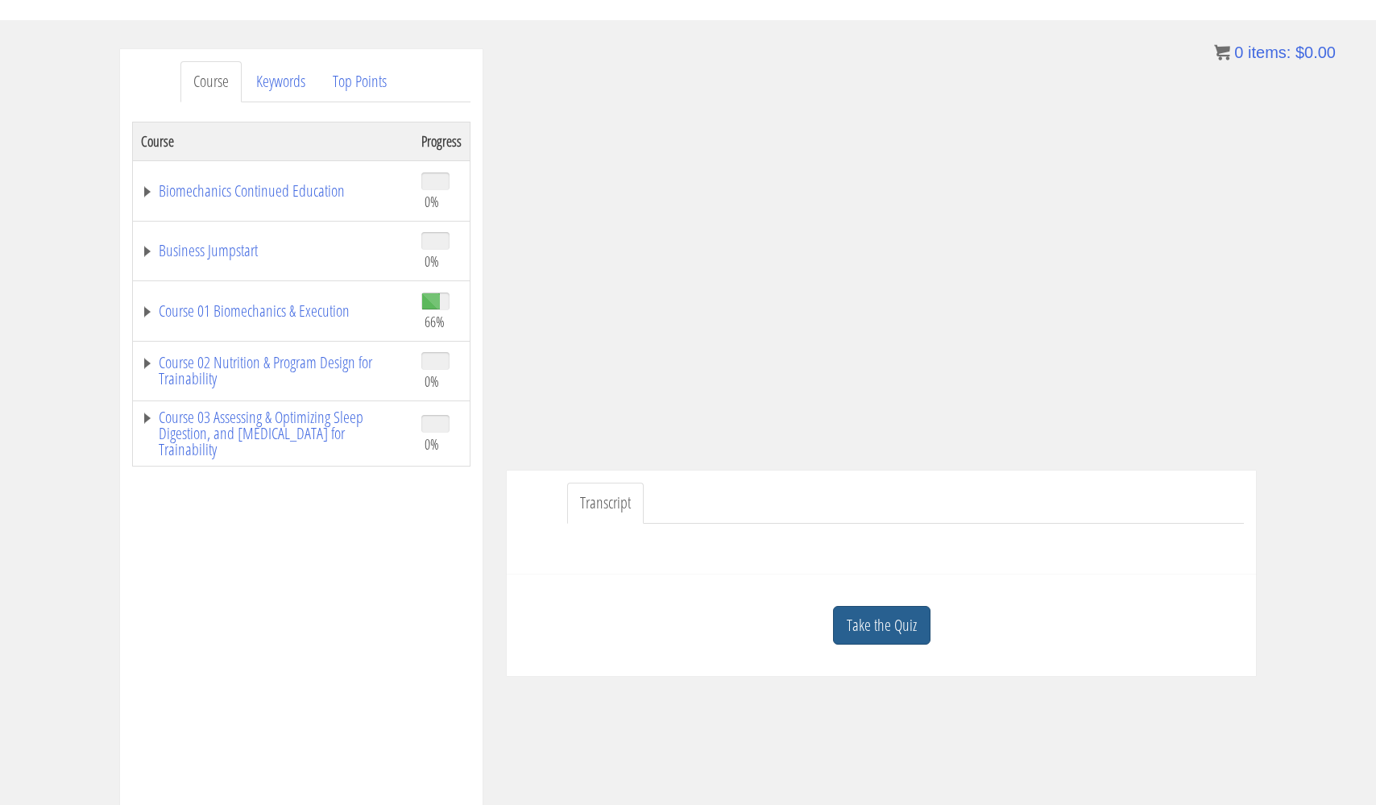
click at [909, 628] on link "Take the Quiz" at bounding box center [881, 625] width 97 height 39
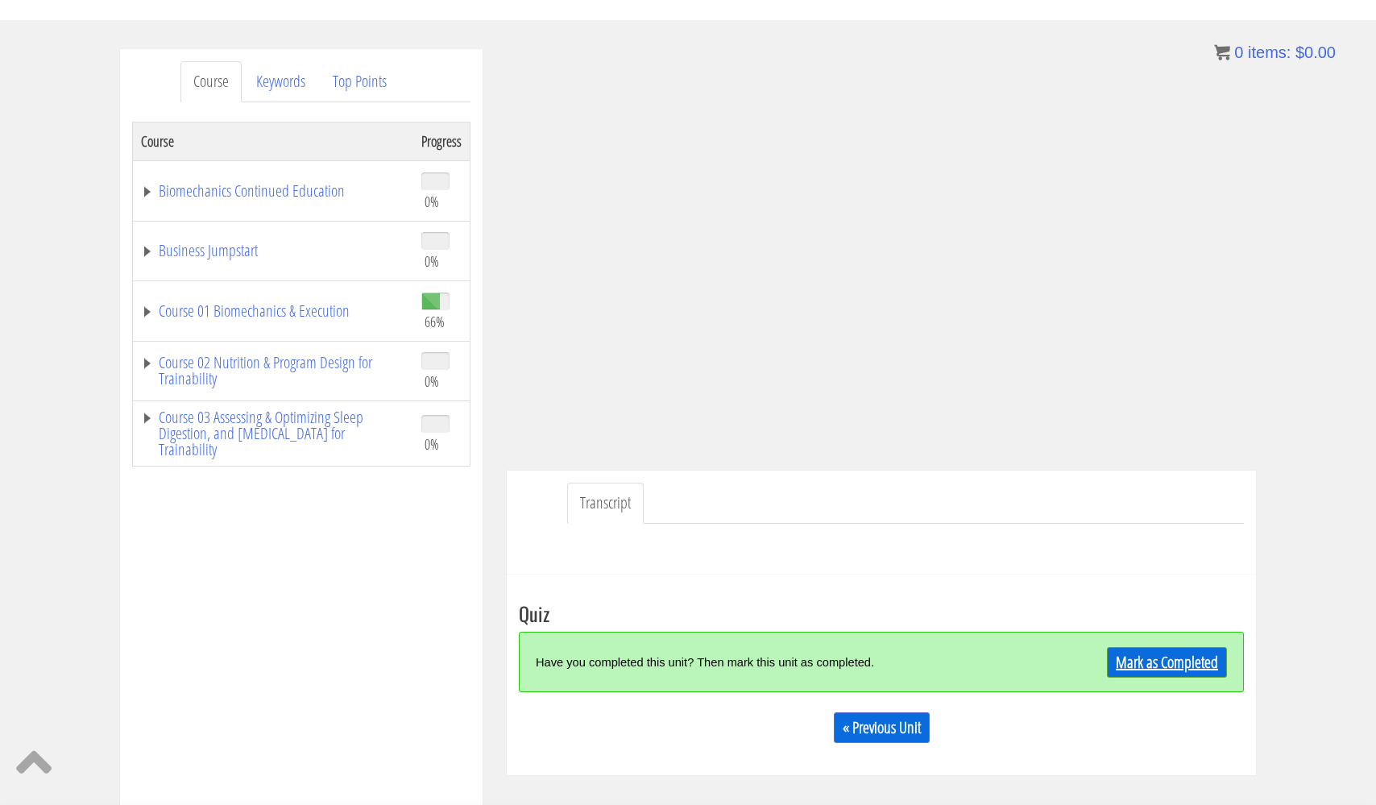
click at [1141, 657] on link "Mark as Completed" at bounding box center [1167, 662] width 120 height 31
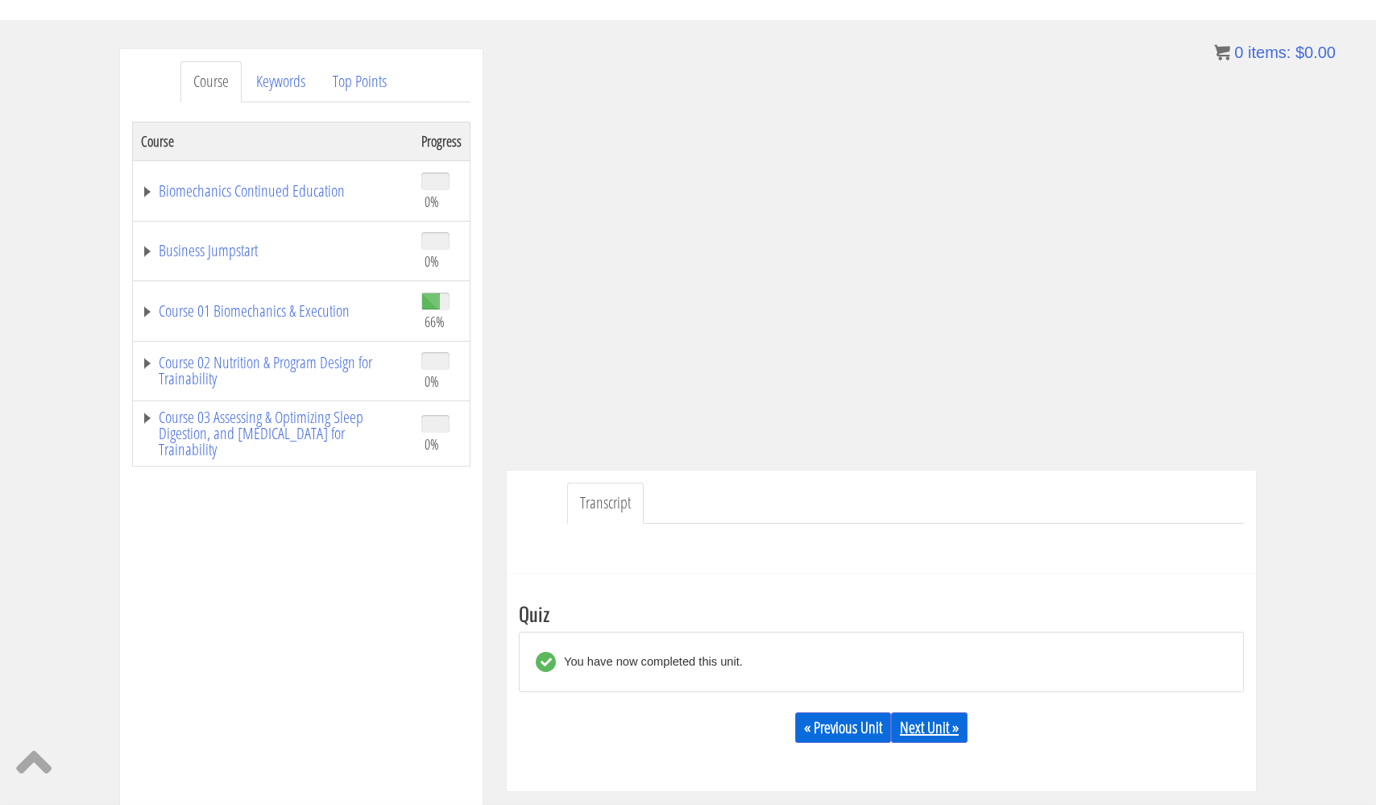
click at [934, 724] on link "Next Unit »" at bounding box center [929, 727] width 77 height 31
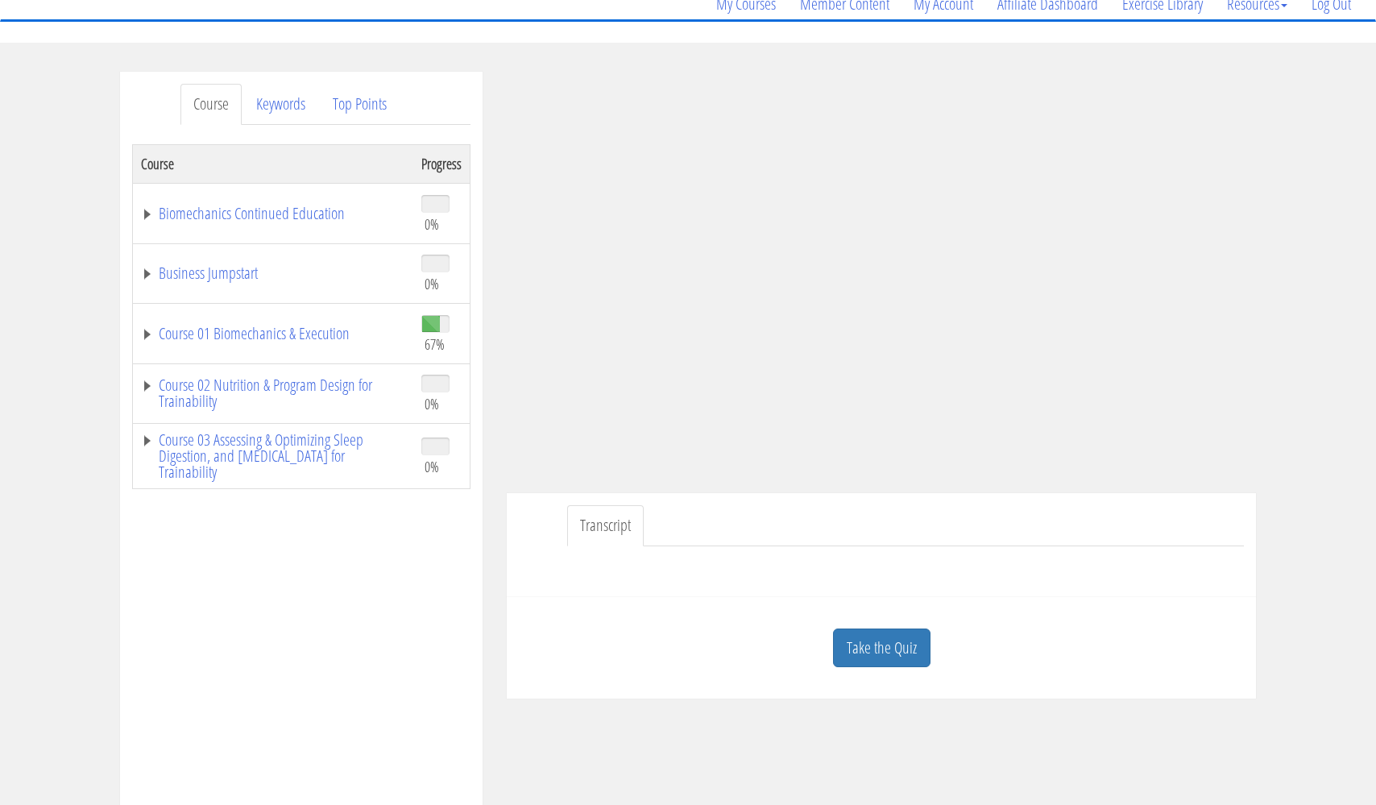
scroll to position [140, 0]
click at [278, 331] on link "Course 01 Biomechanics & Execution" at bounding box center [273, 333] width 264 height 16
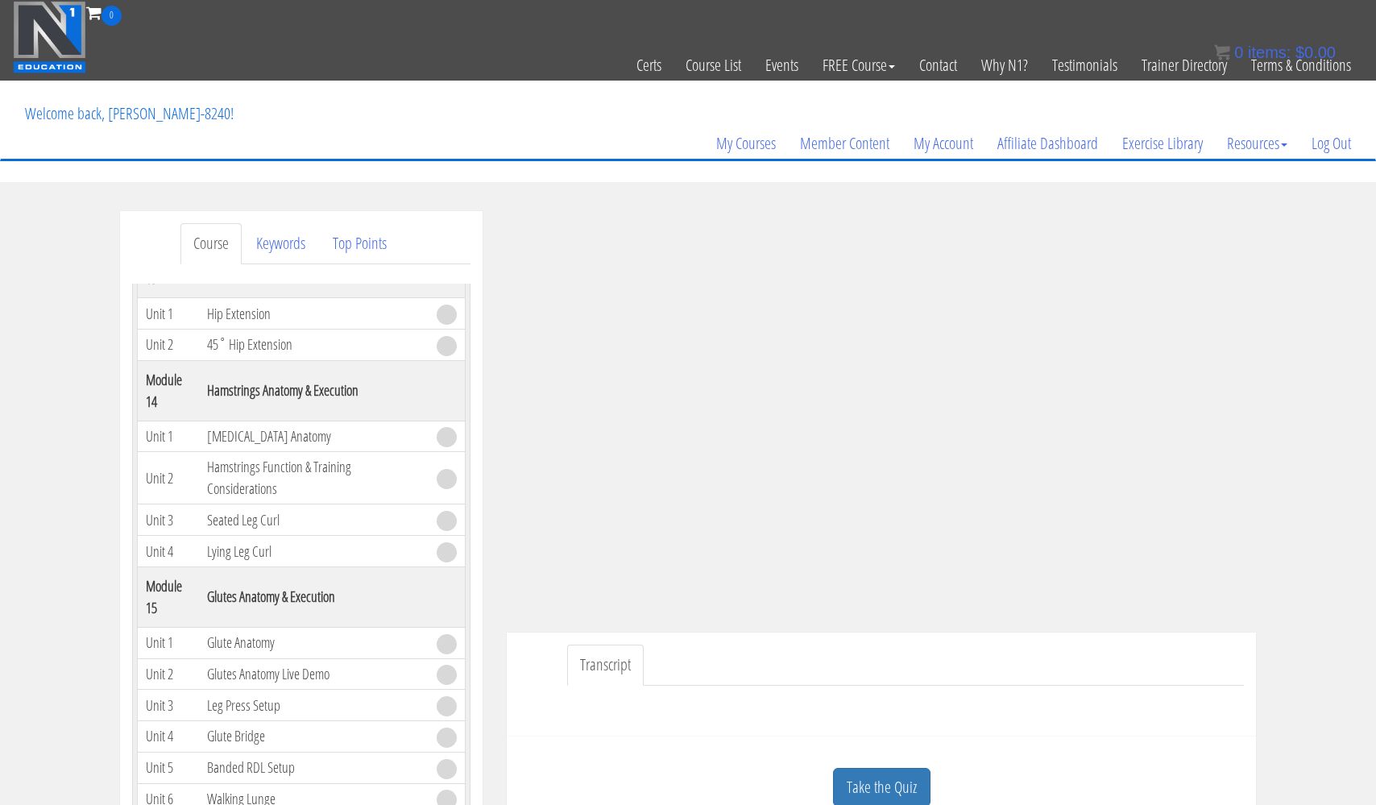
scroll to position [4059, 0]
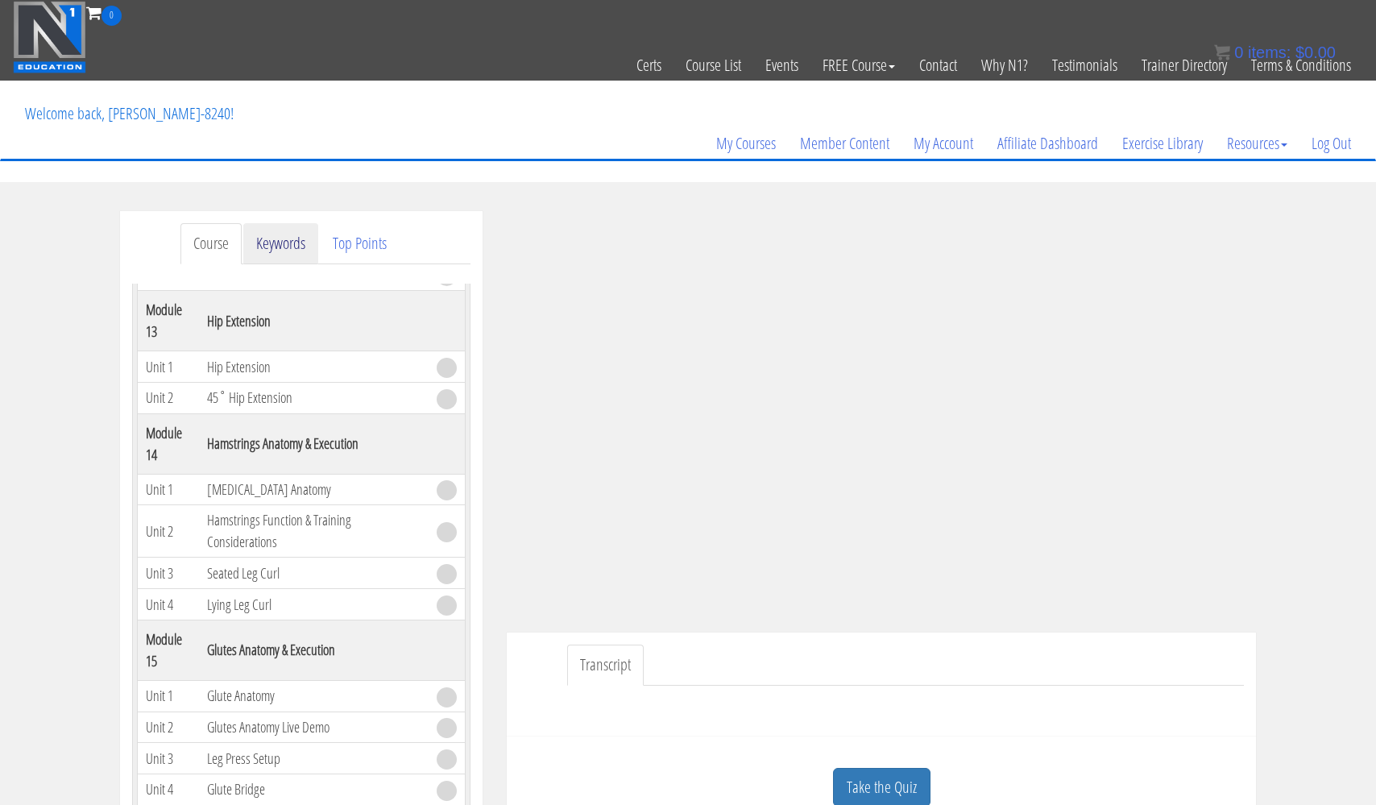
click at [285, 243] on link "Keywords" at bounding box center [280, 243] width 75 height 41
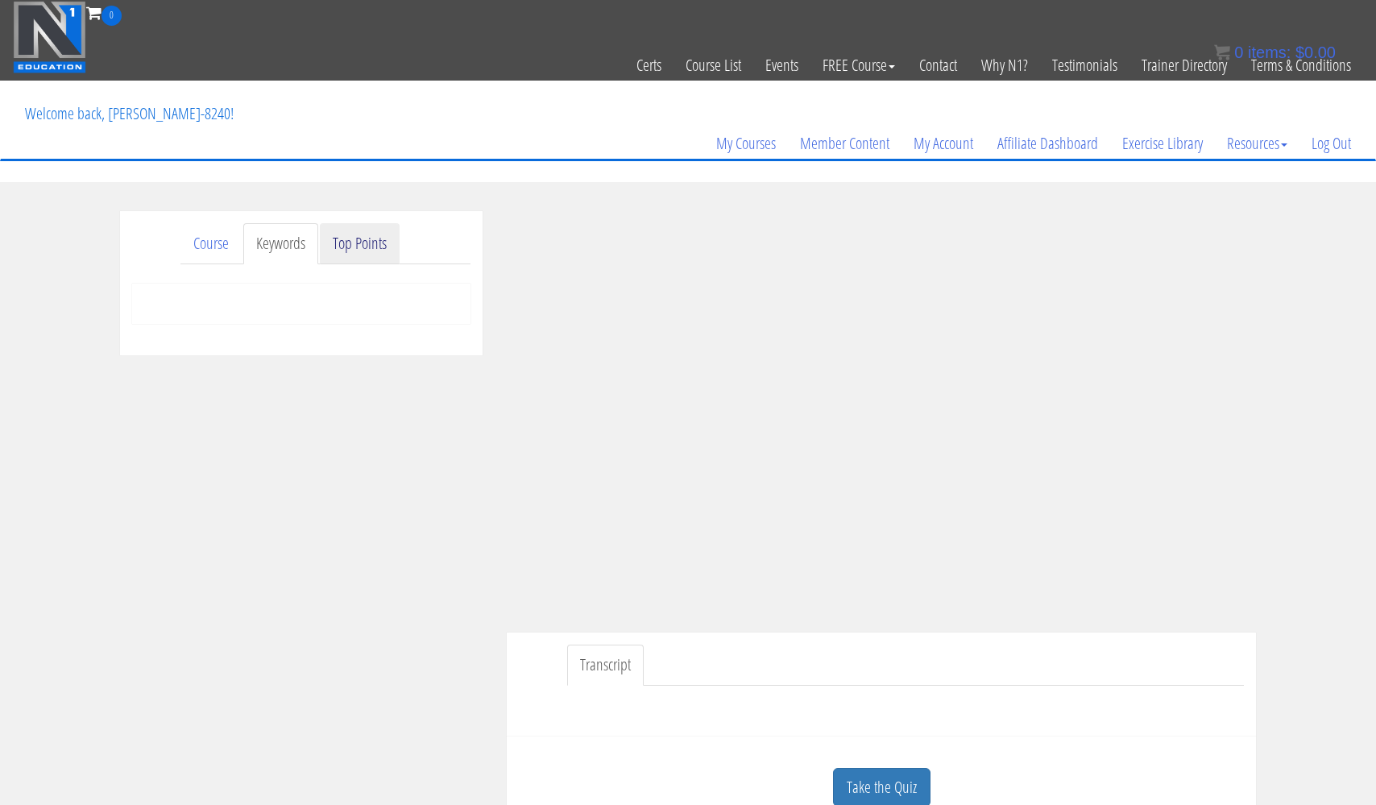
click at [363, 241] on link "Top Points" at bounding box center [360, 243] width 80 height 41
click at [206, 237] on link "Course" at bounding box center [210, 243] width 61 height 41
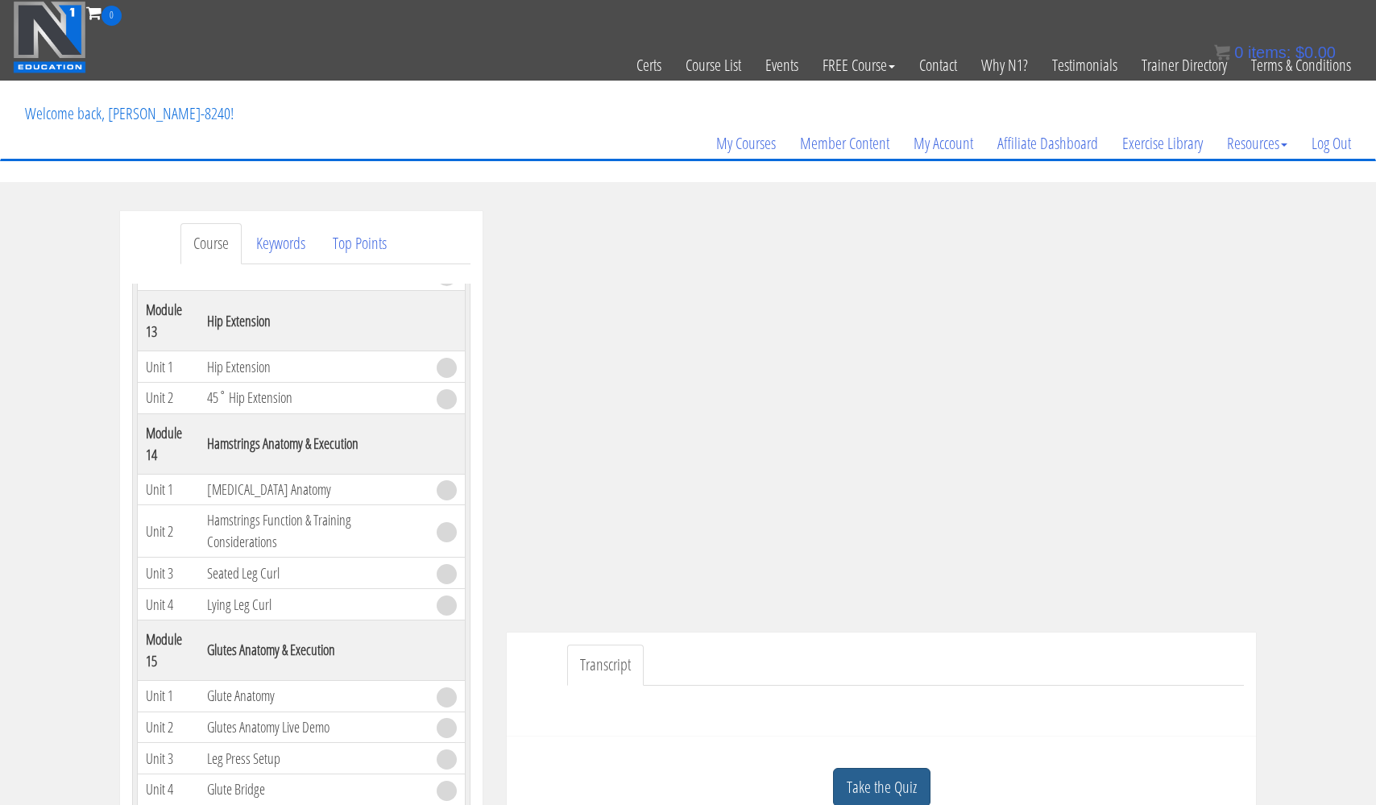
click at [882, 786] on link "Take the Quiz" at bounding box center [881, 787] width 97 height 39
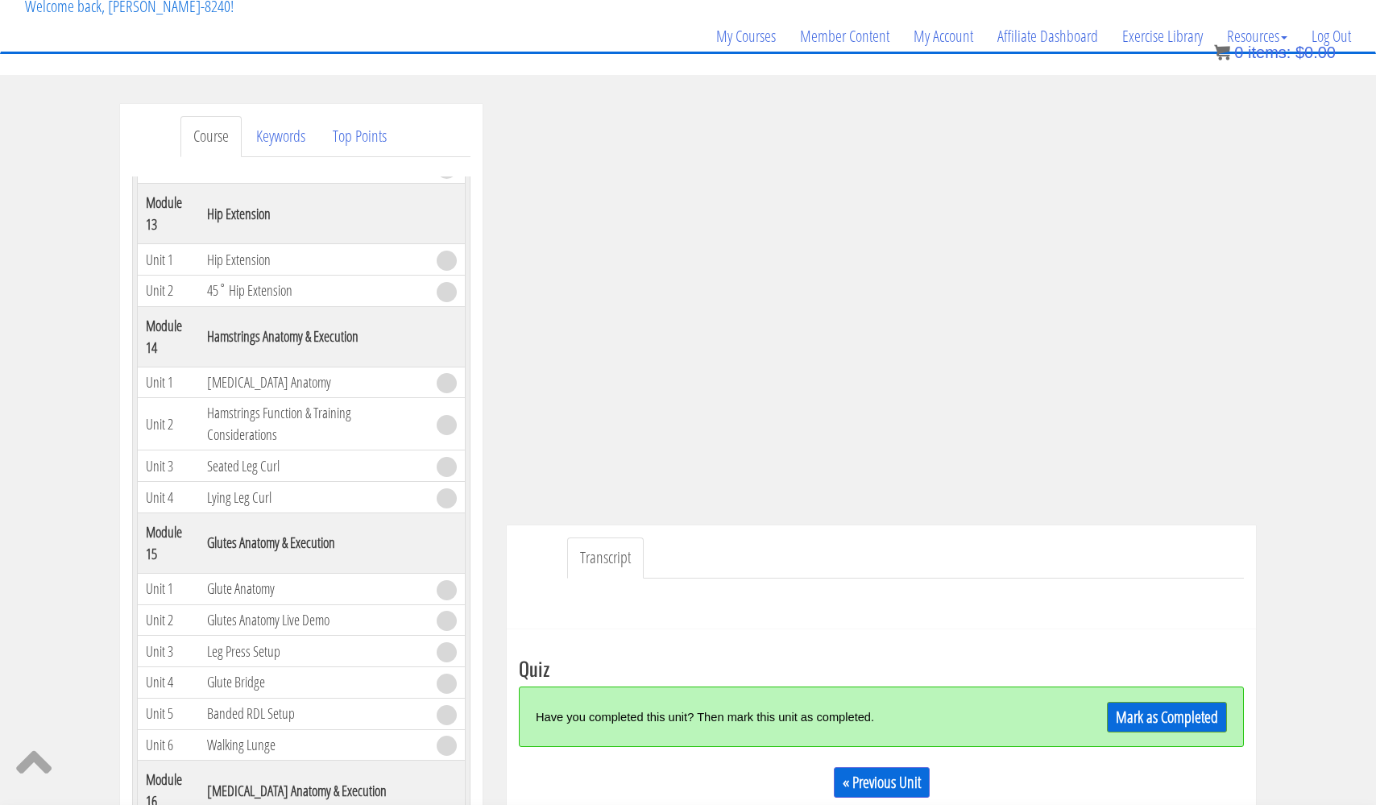
scroll to position [120, 0]
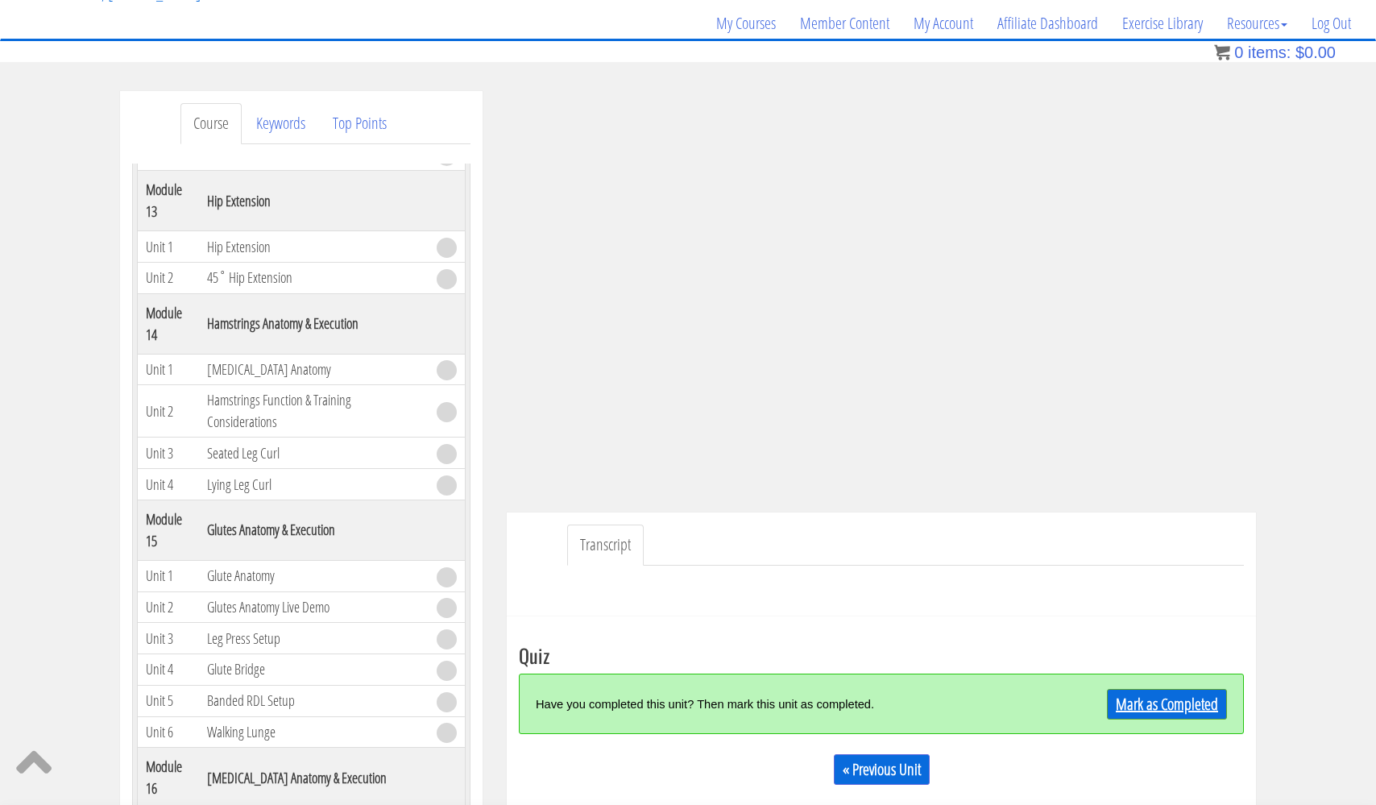
click at [1149, 703] on link "Mark as Completed" at bounding box center [1167, 704] width 120 height 31
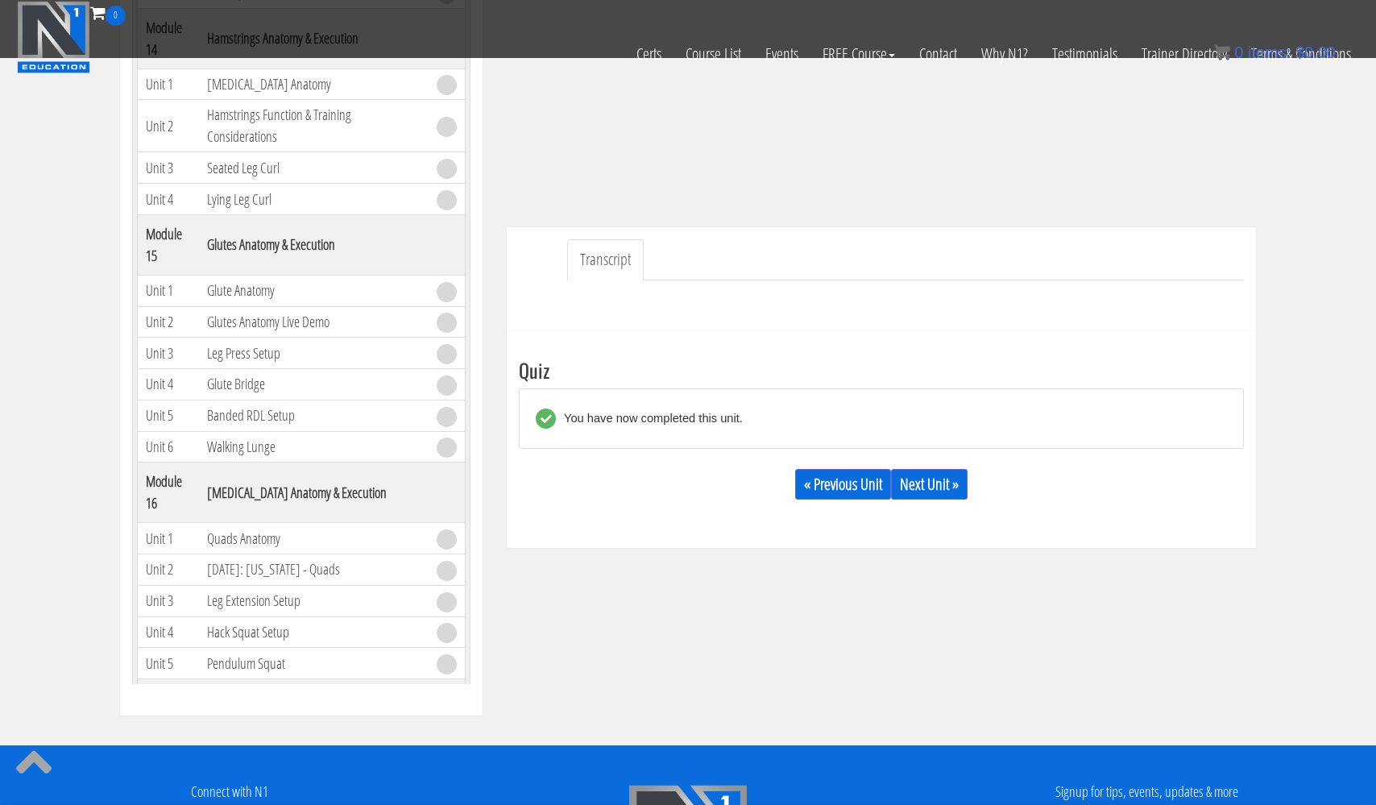
scroll to position [300, 0]
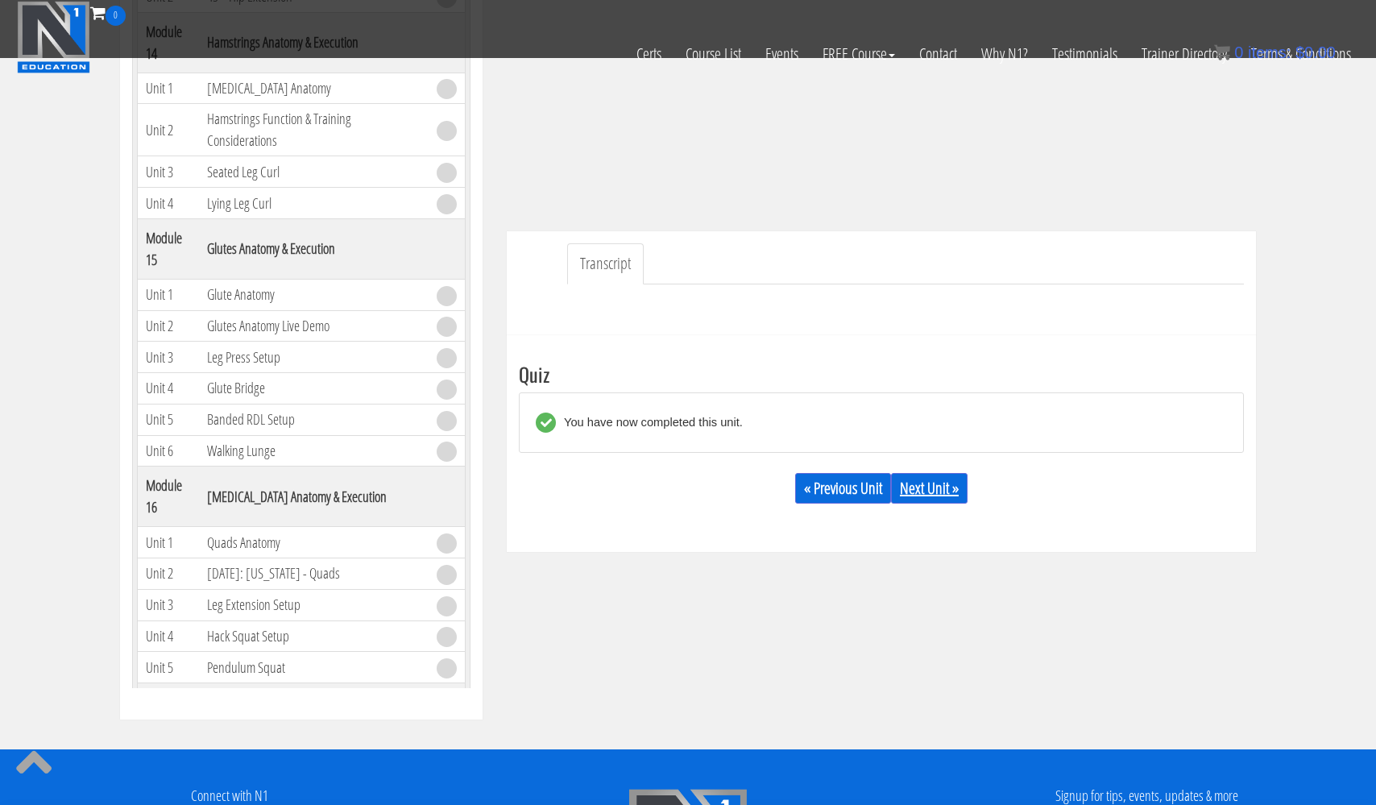
click at [940, 489] on link "Next Unit »" at bounding box center [929, 488] width 77 height 31
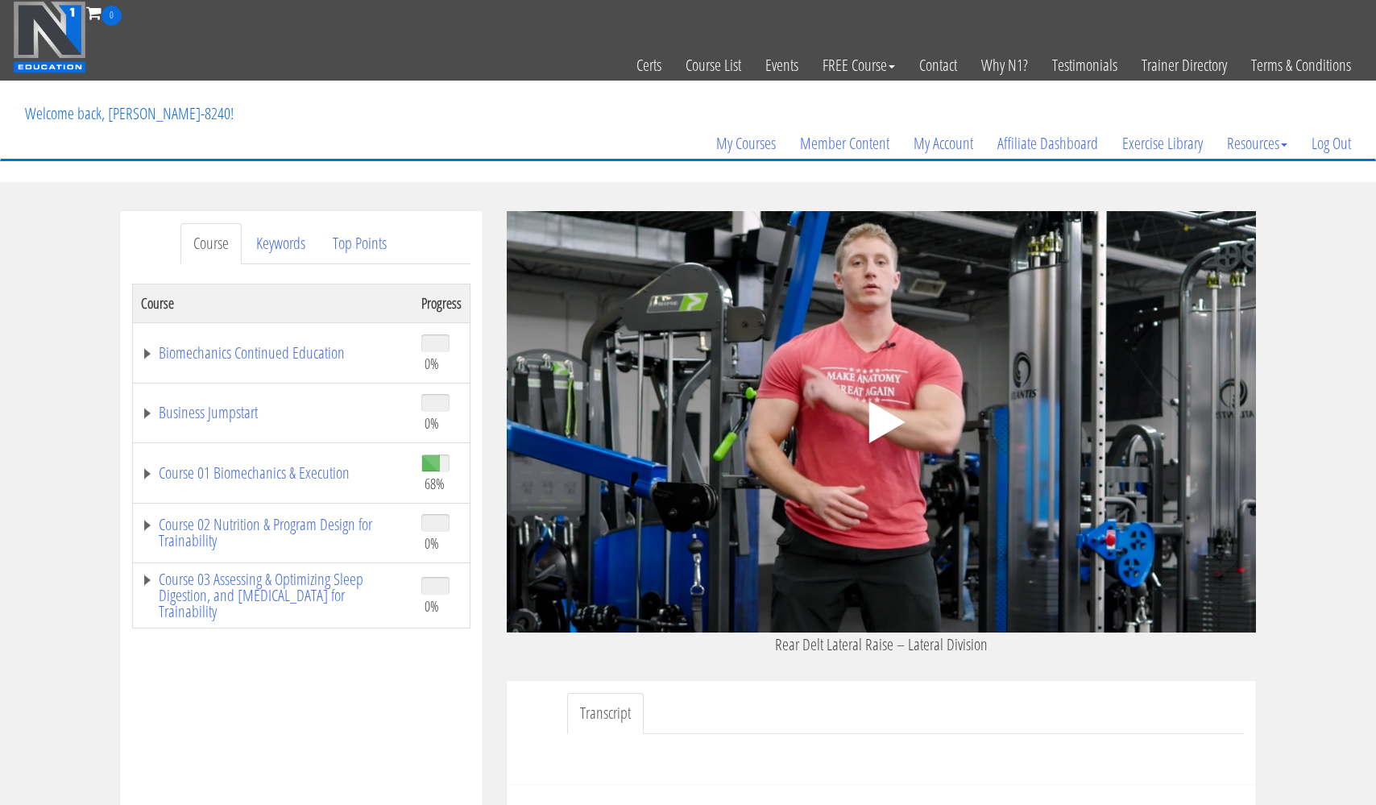
click at [878, 423] on polygon at bounding box center [887, 422] width 36 height 42
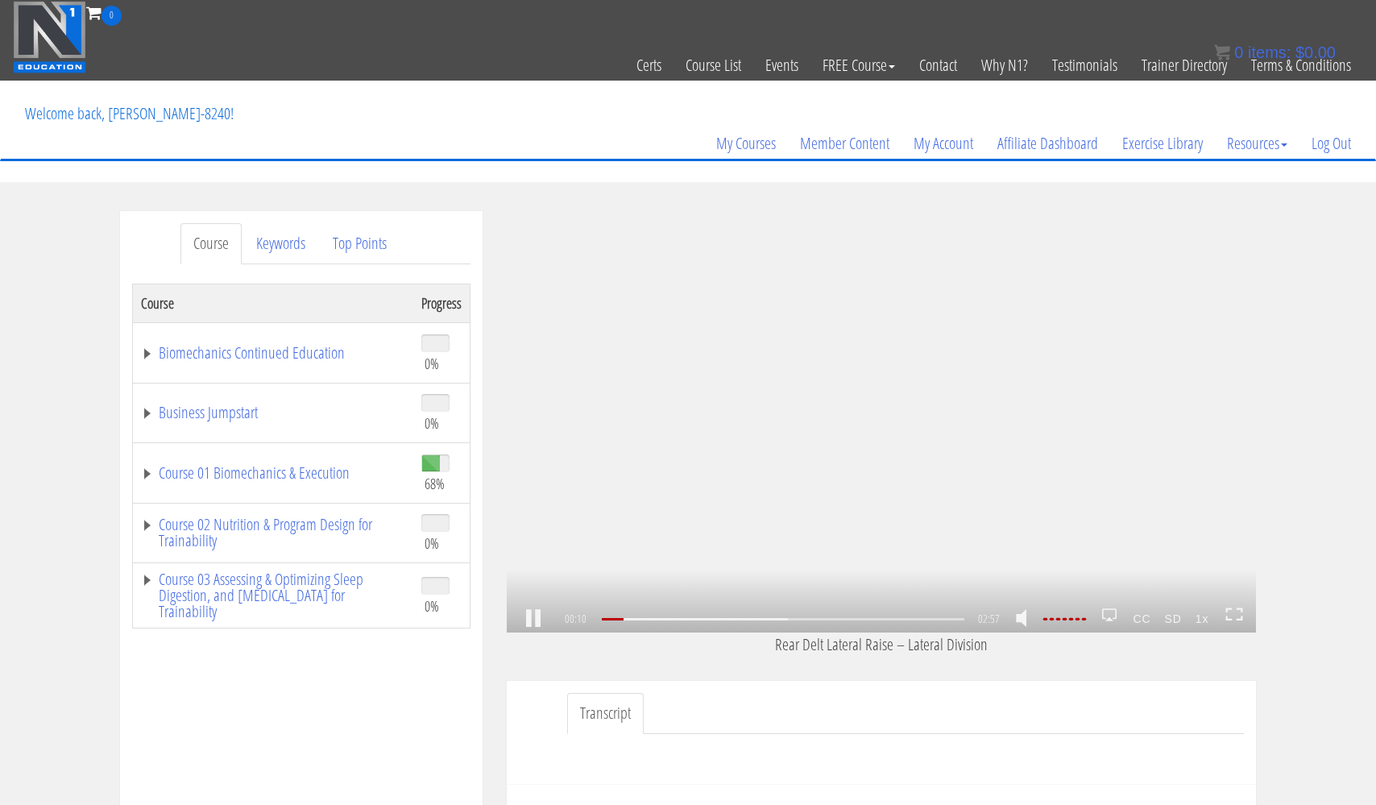
click at [1234, 613] on icon at bounding box center [1235, 615] width 18 height 14
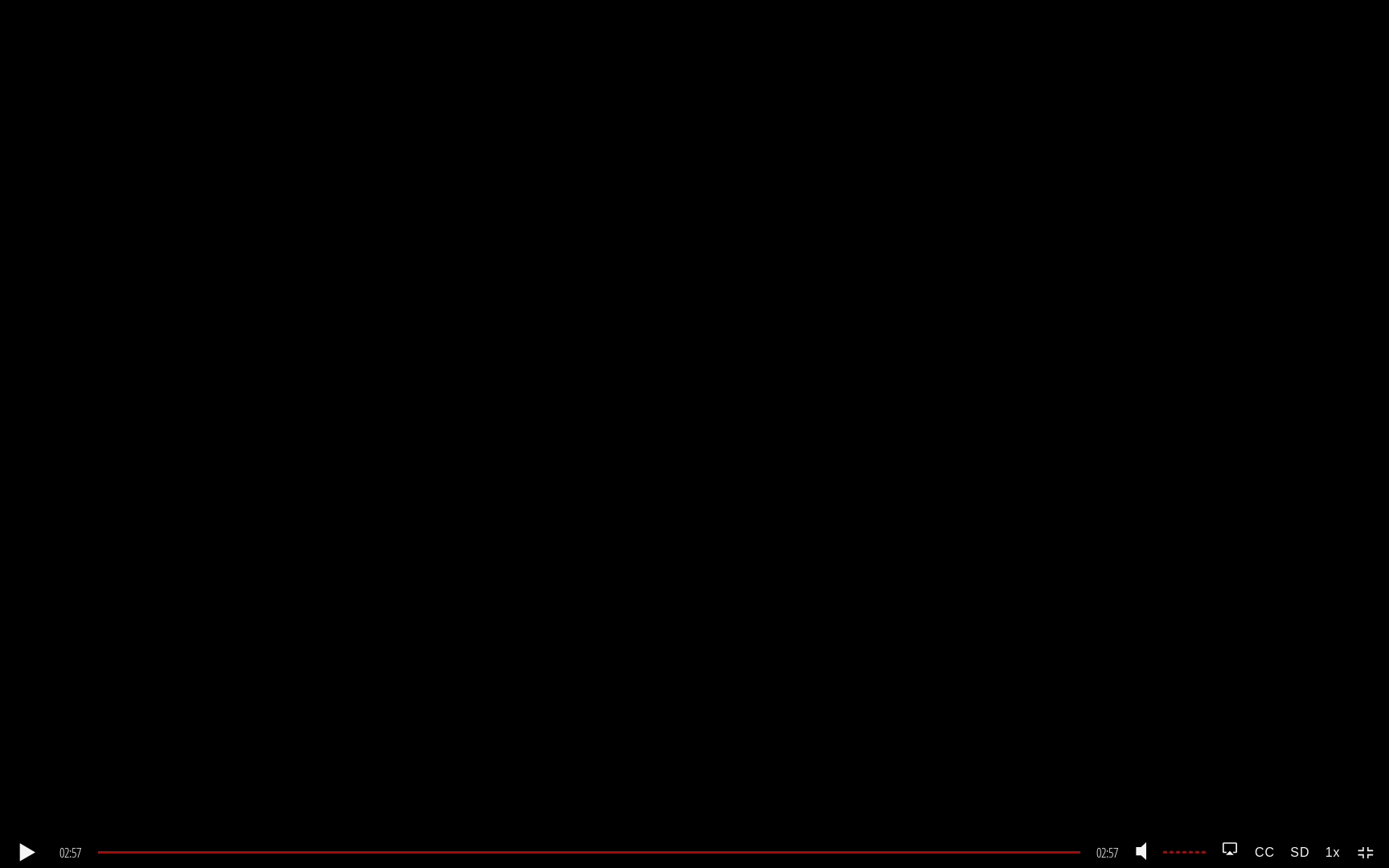
click at [1365, 802] on icon at bounding box center [1367, 853] width 18 height 14
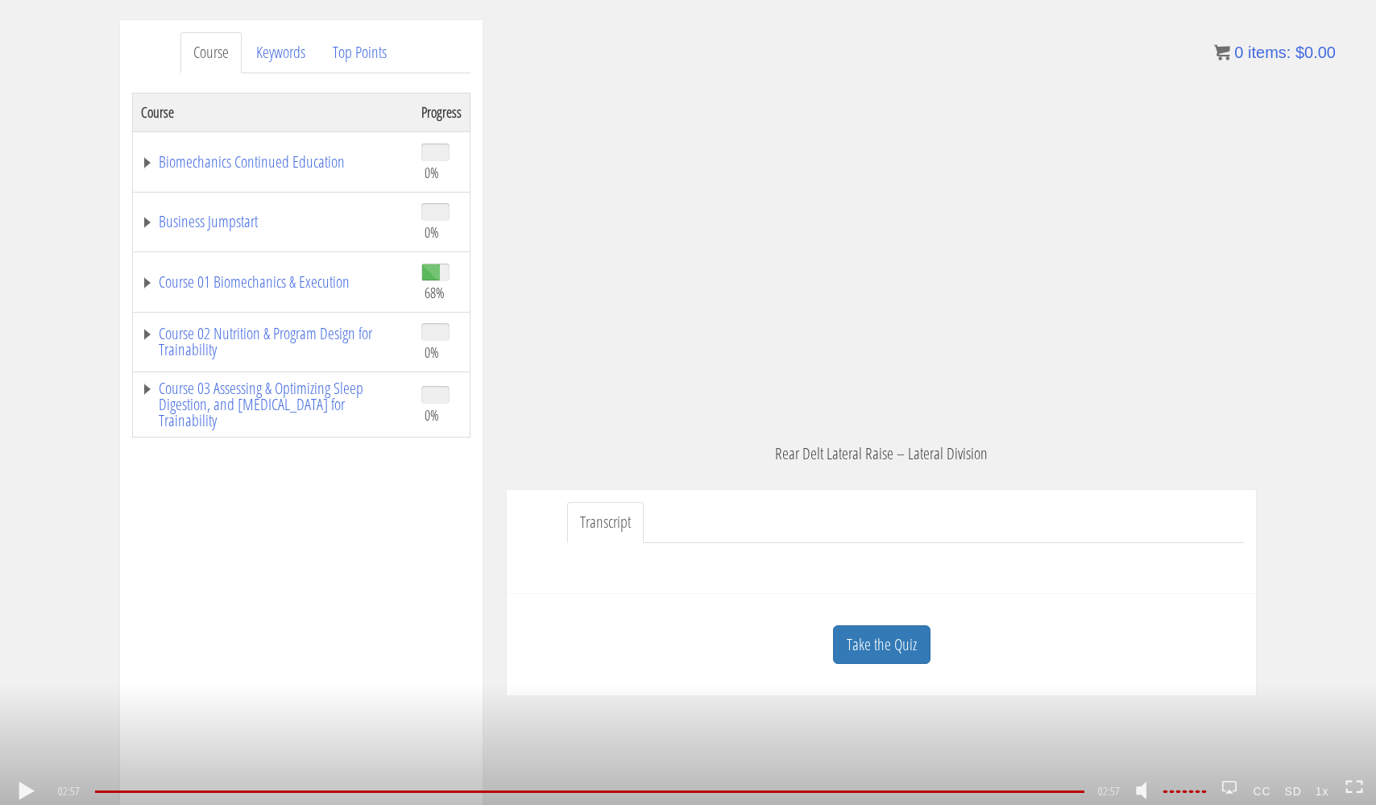
scroll to position [200, 0]
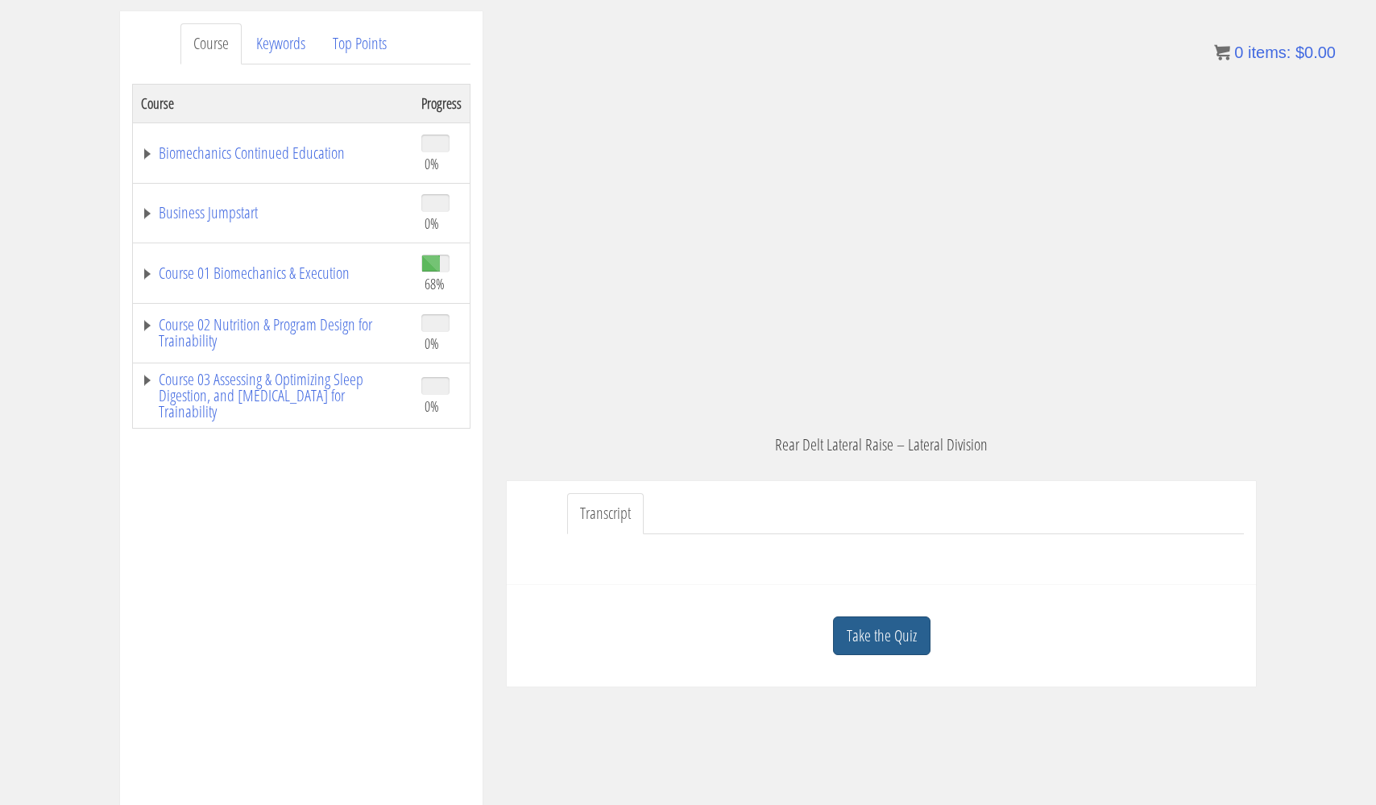
click at [885, 632] on link "Take the Quiz" at bounding box center [881, 635] width 97 height 39
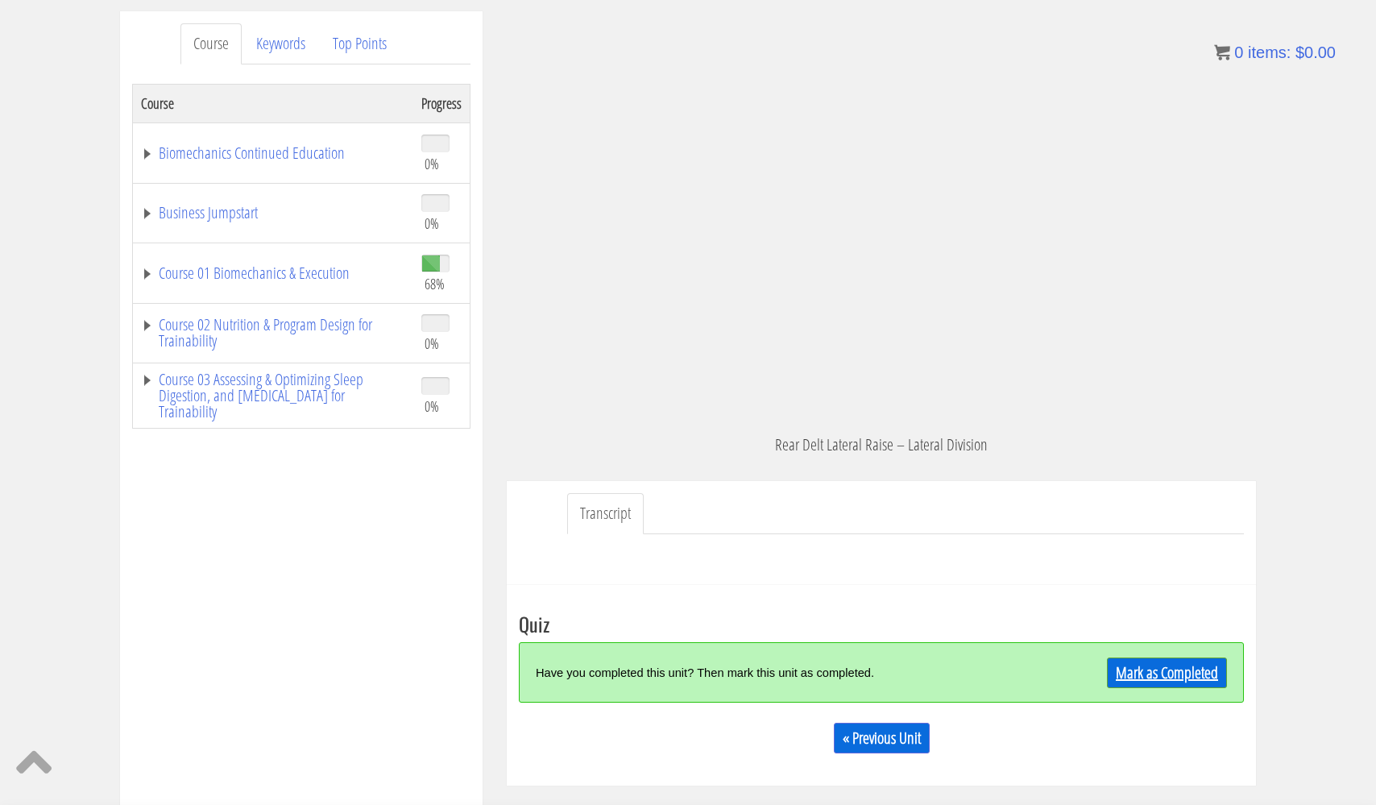
click at [1151, 670] on link "Mark as Completed" at bounding box center [1167, 672] width 120 height 31
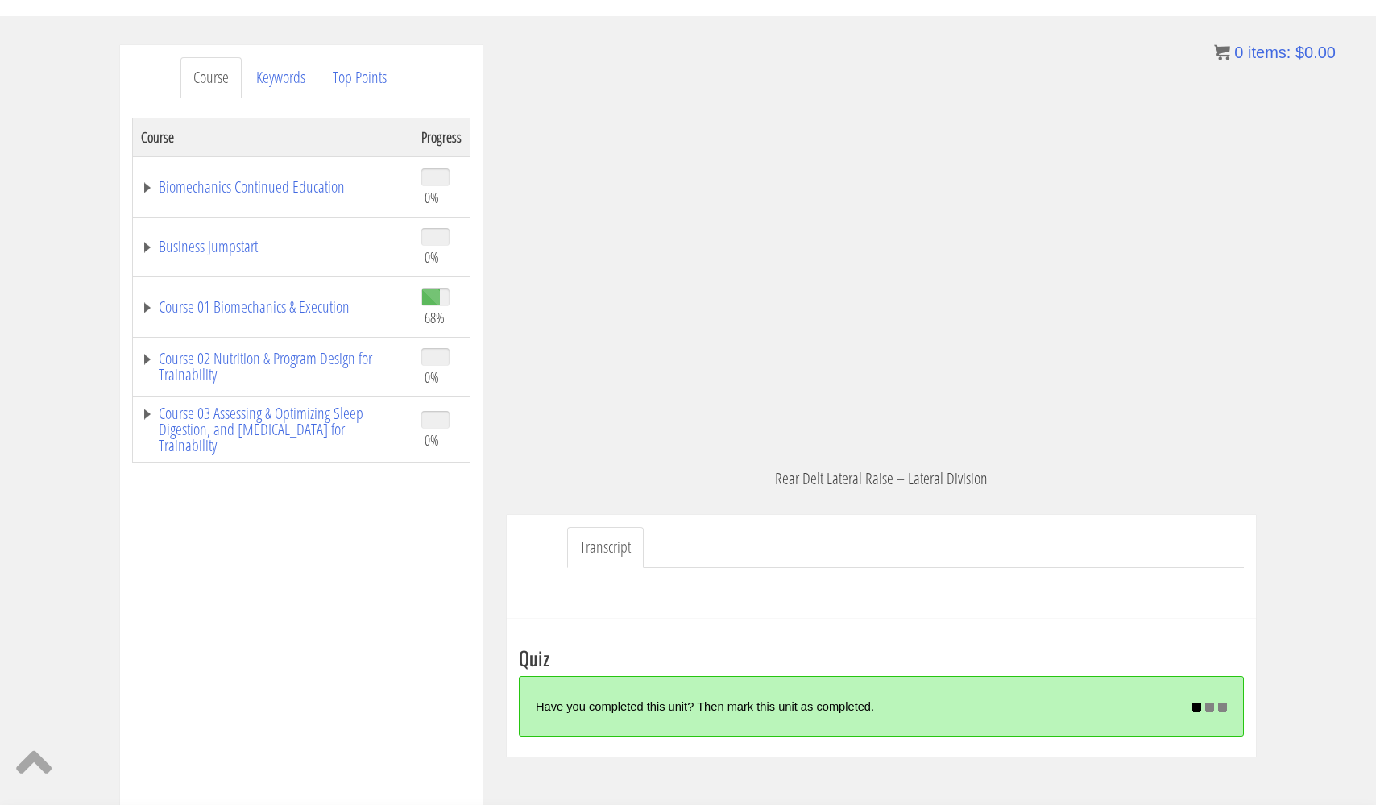
scroll to position [163, 0]
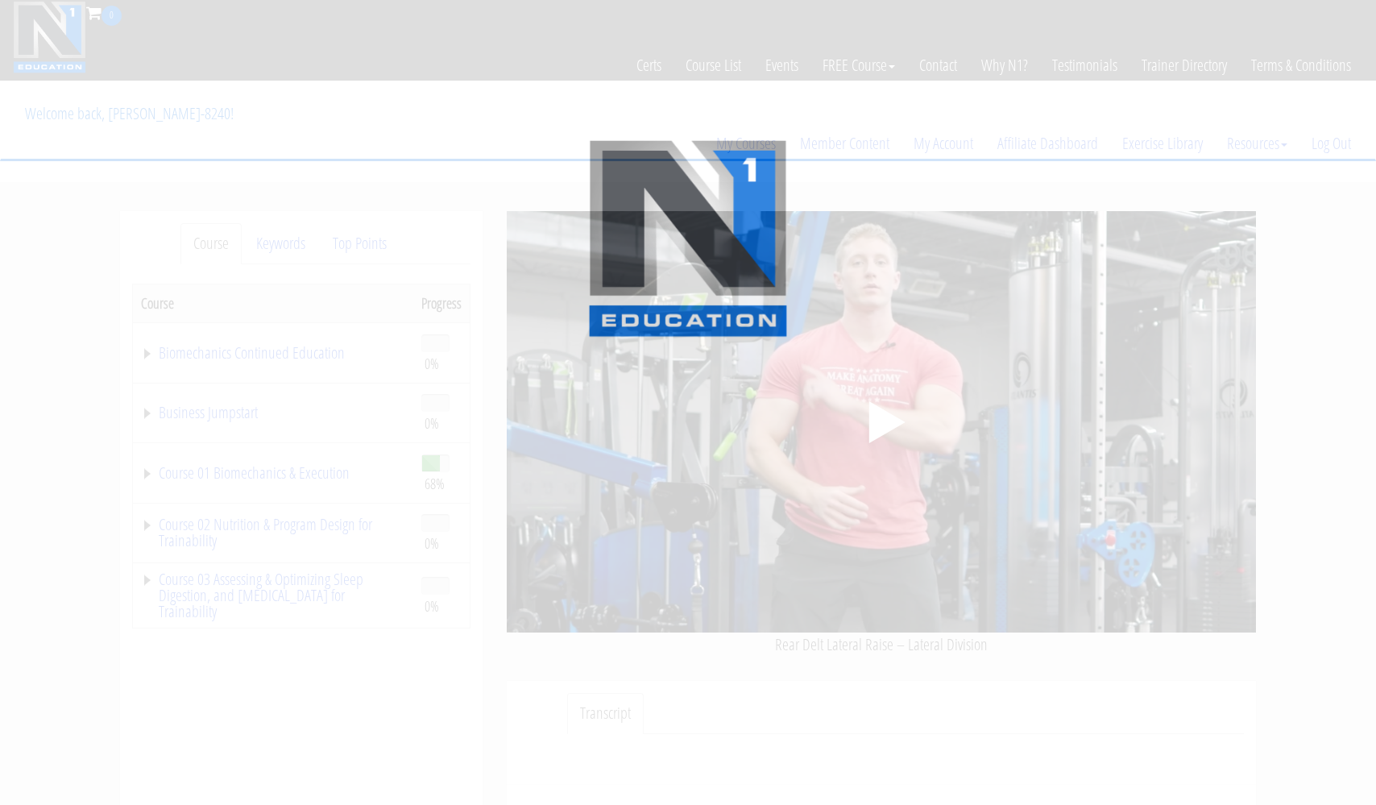
scroll to position [163, 0]
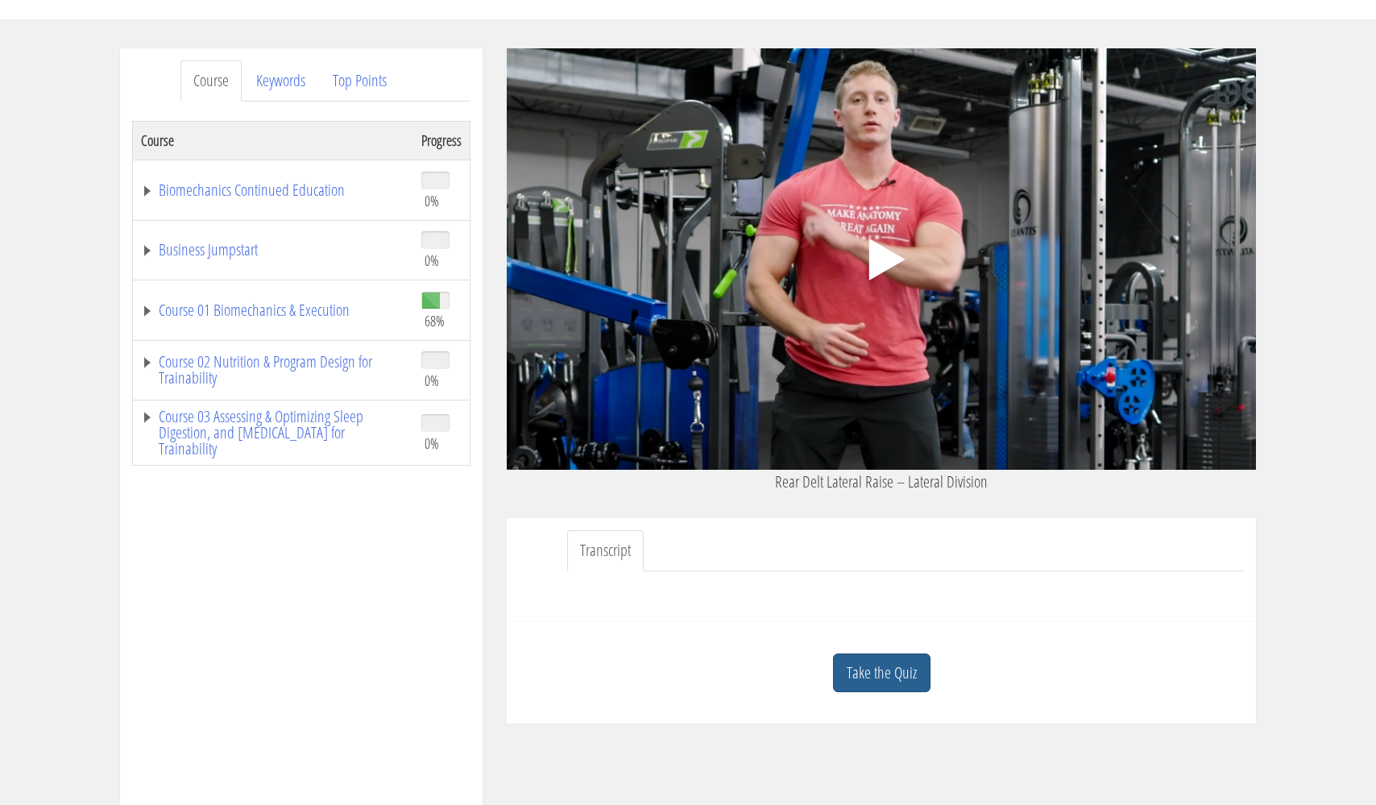
click at [896, 670] on link "Take the Quiz" at bounding box center [881, 672] width 97 height 39
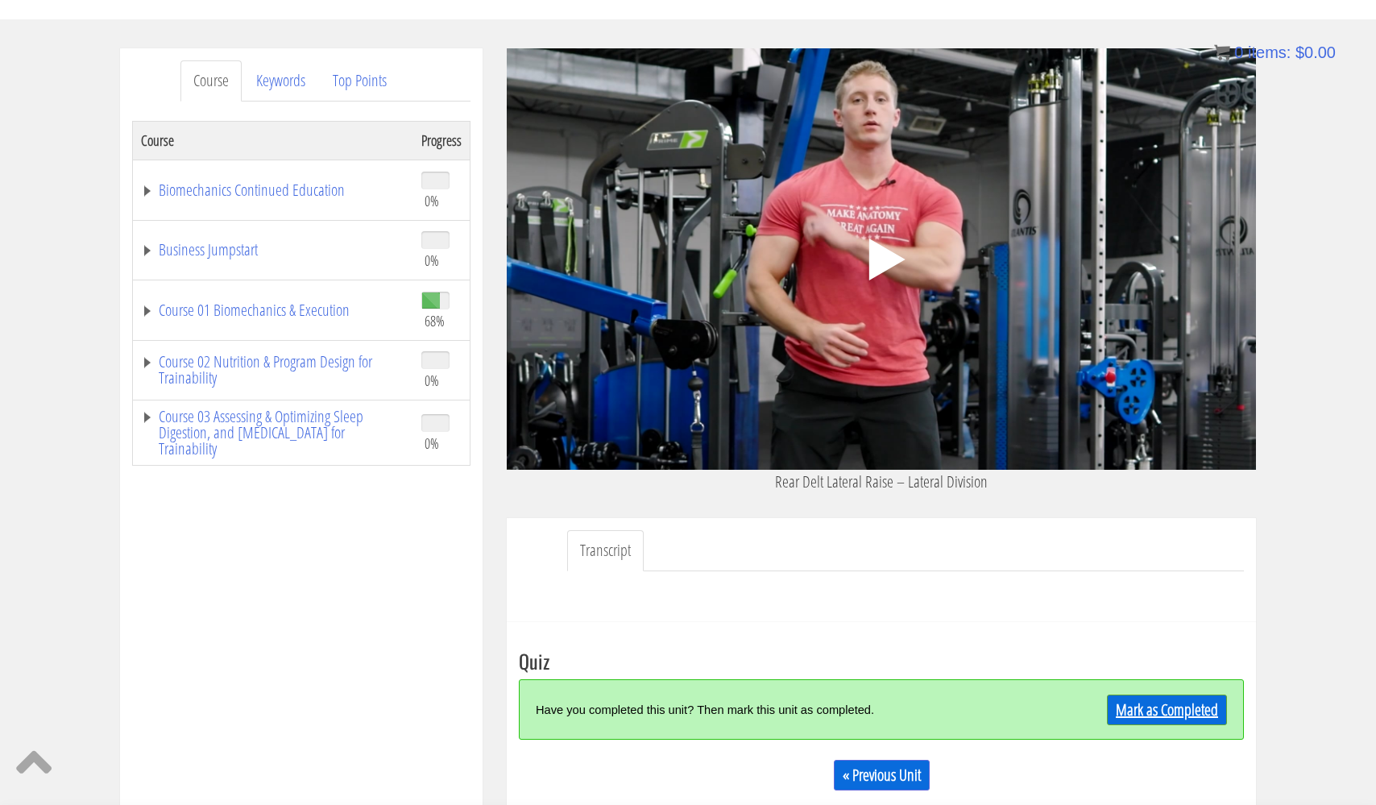
click at [1158, 712] on link "Mark as Completed" at bounding box center [1167, 710] width 120 height 31
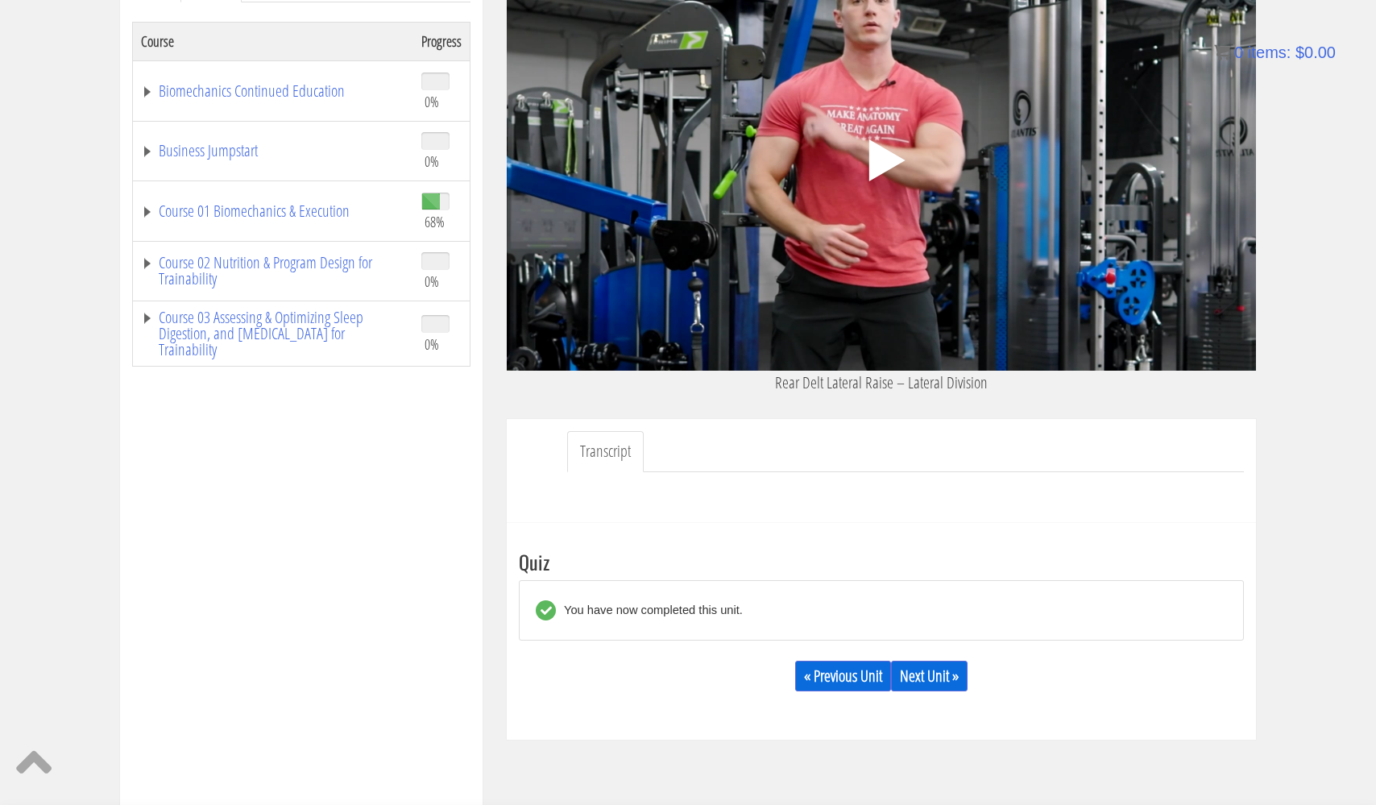
scroll to position [272, 0]
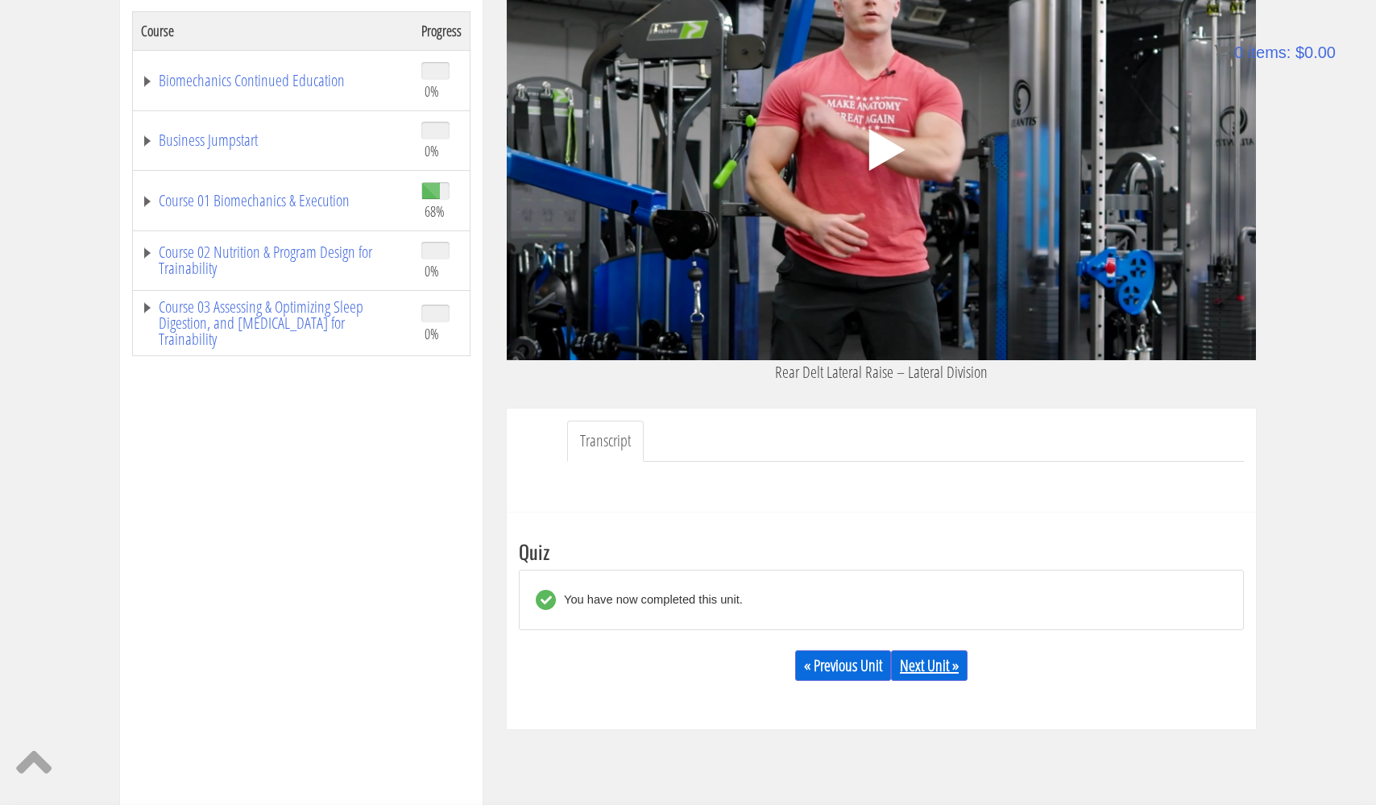
click at [936, 666] on link "Next Unit »" at bounding box center [929, 665] width 77 height 31
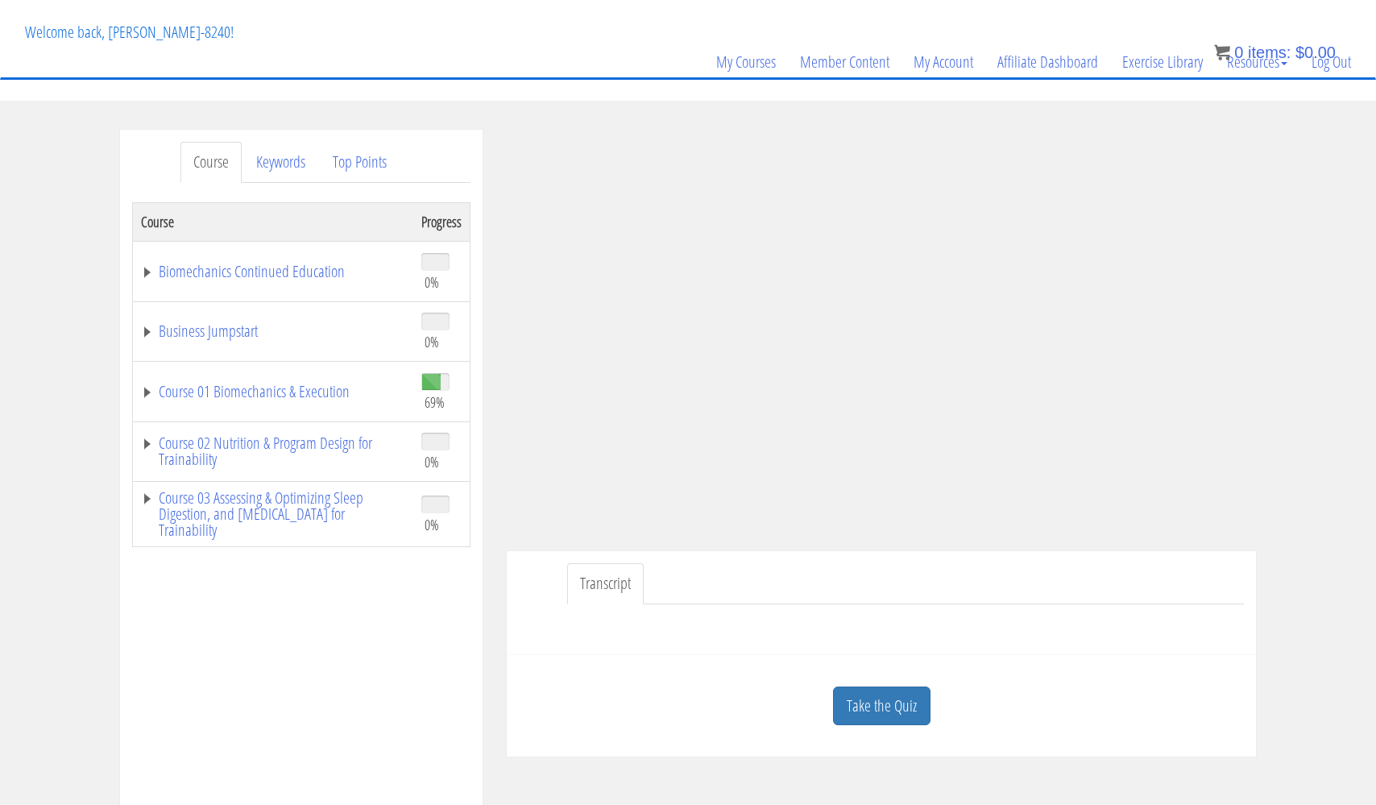
scroll to position [100, 0]
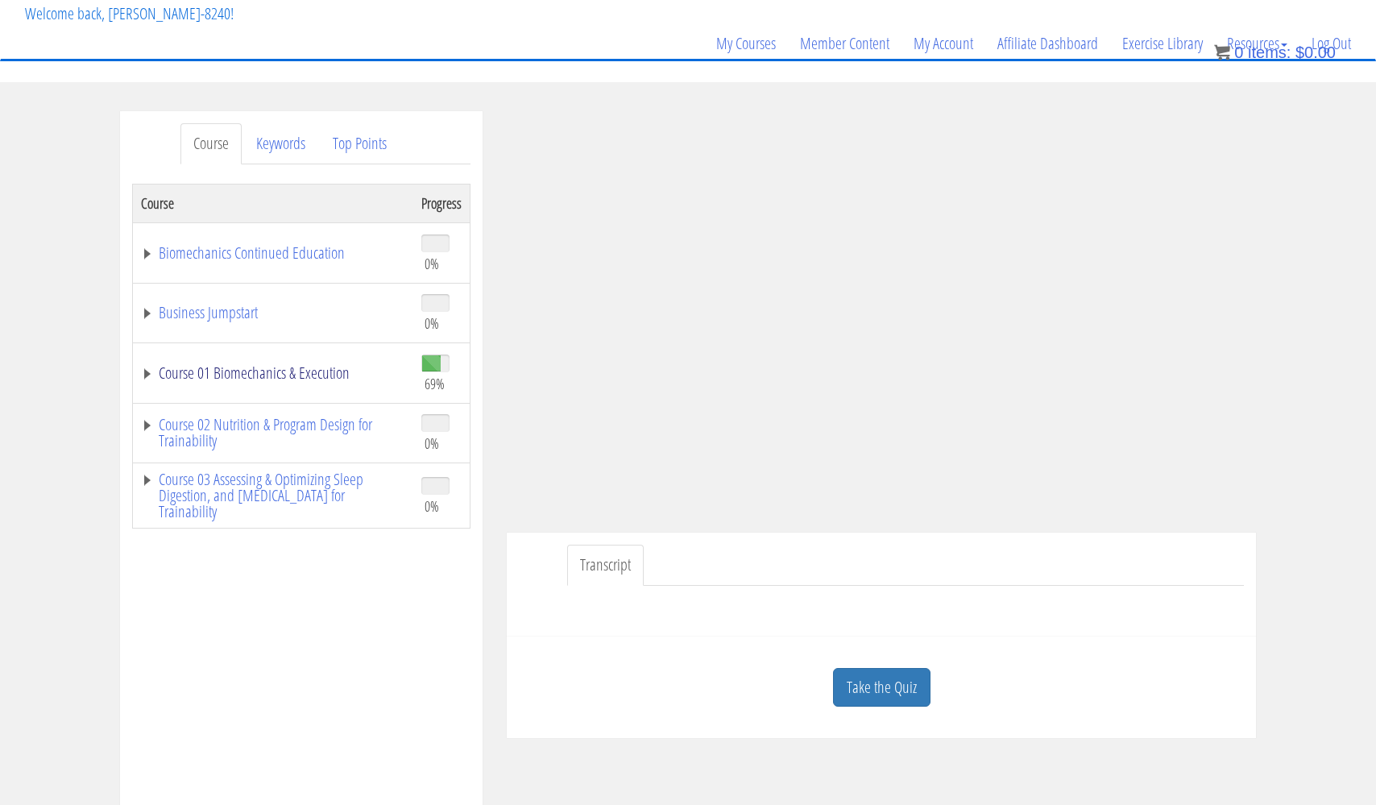
click at [284, 369] on link "Course 01 Biomechanics & Execution" at bounding box center [273, 373] width 264 height 16
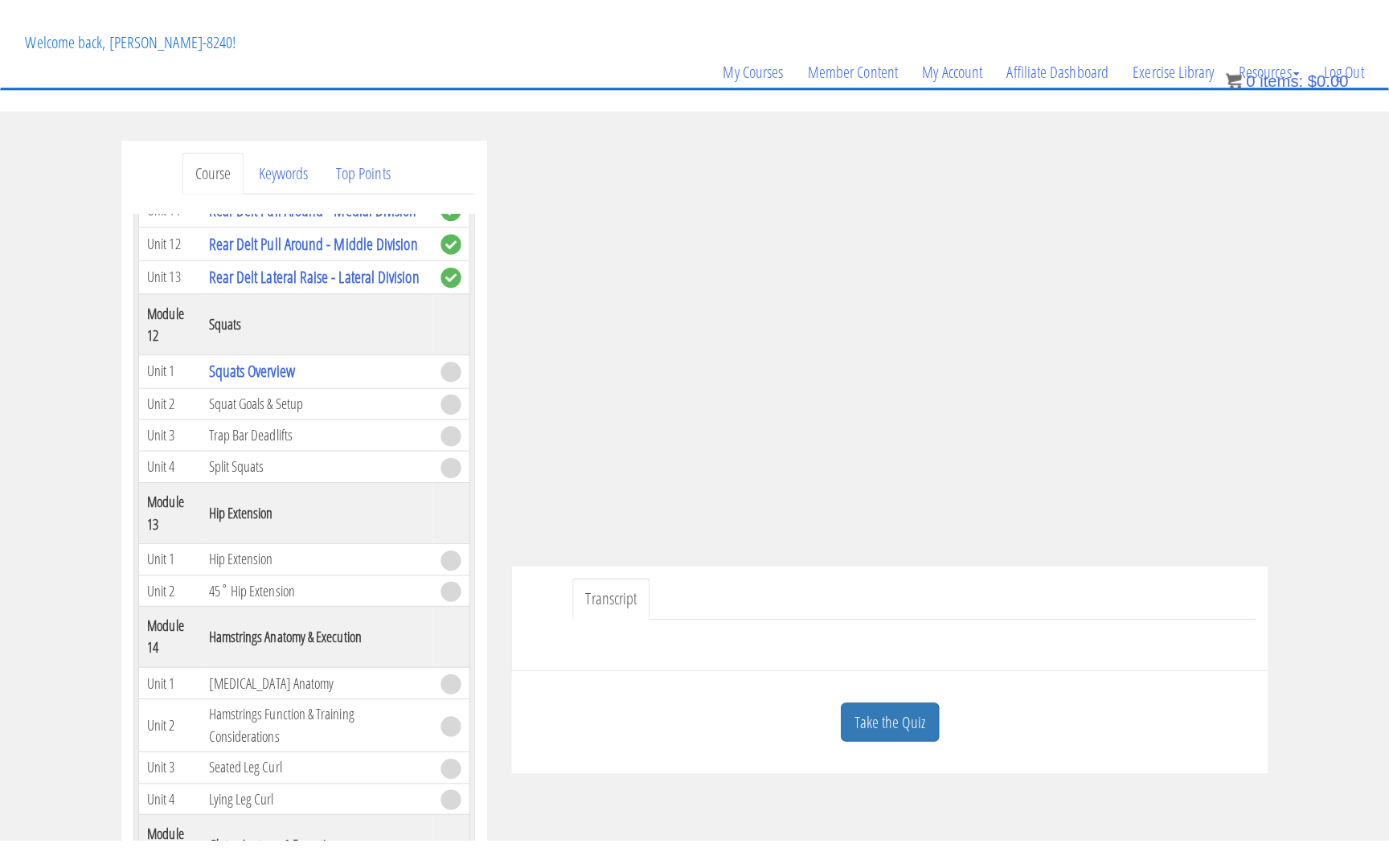
scroll to position [3844, 0]
